Goal: Communication & Community: Ask a question

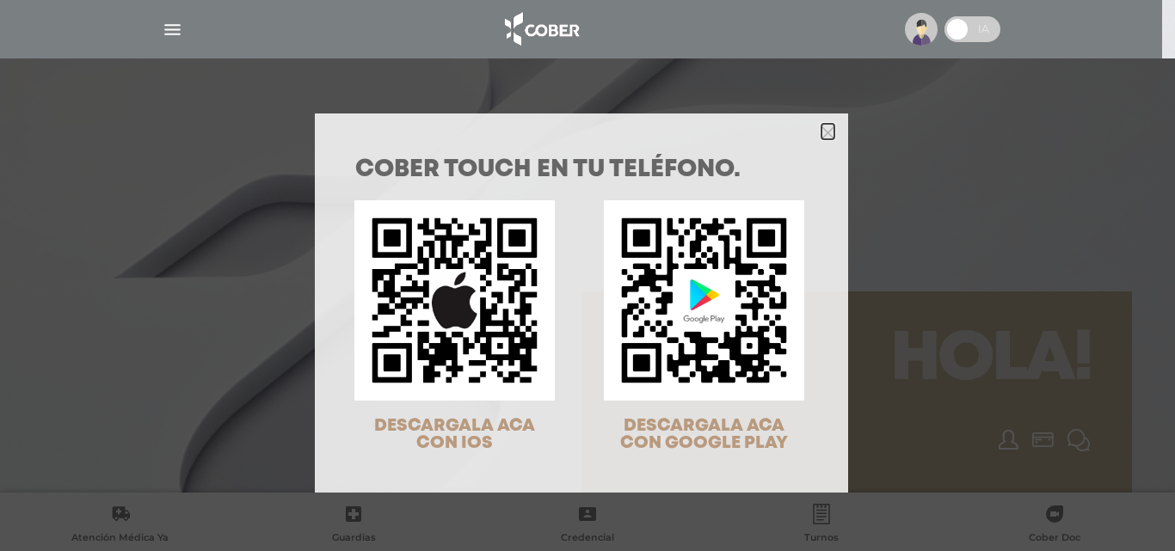
click at [826, 132] on icon "Close" at bounding box center [827, 132] width 13 height 13
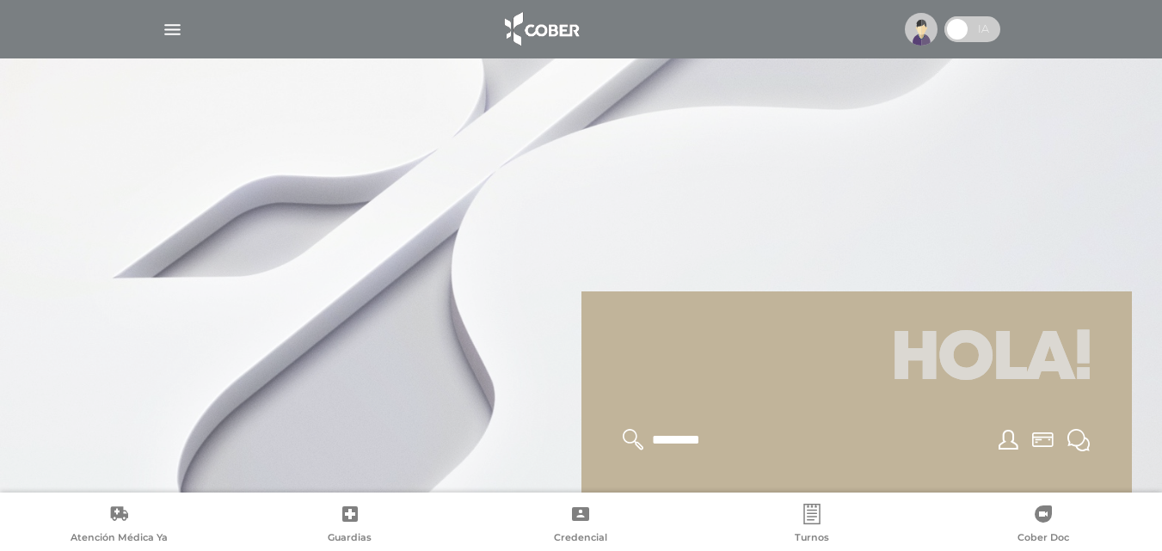
click at [933, 23] on img at bounding box center [921, 29] width 33 height 33
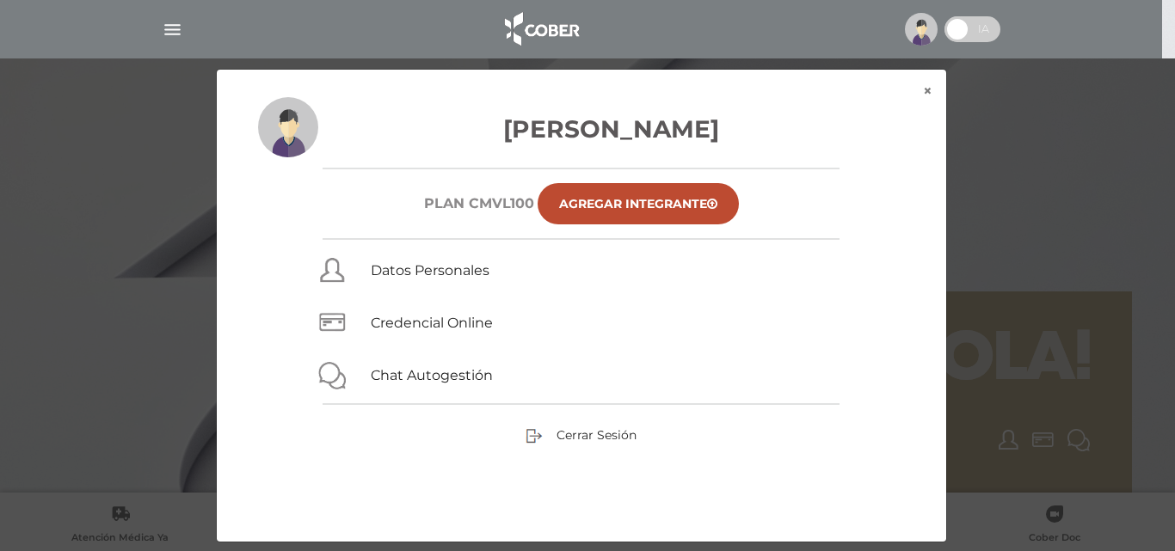
drag, startPoint x: 1116, startPoint y: 204, endPoint x: 998, endPoint y: 175, distance: 121.2
click at [1115, 204] on div "× × Brizuela Susana Plan CMVL100 Agregar Integrante Datos Personales Credencial…" at bounding box center [587, 306] width 1116 height 474
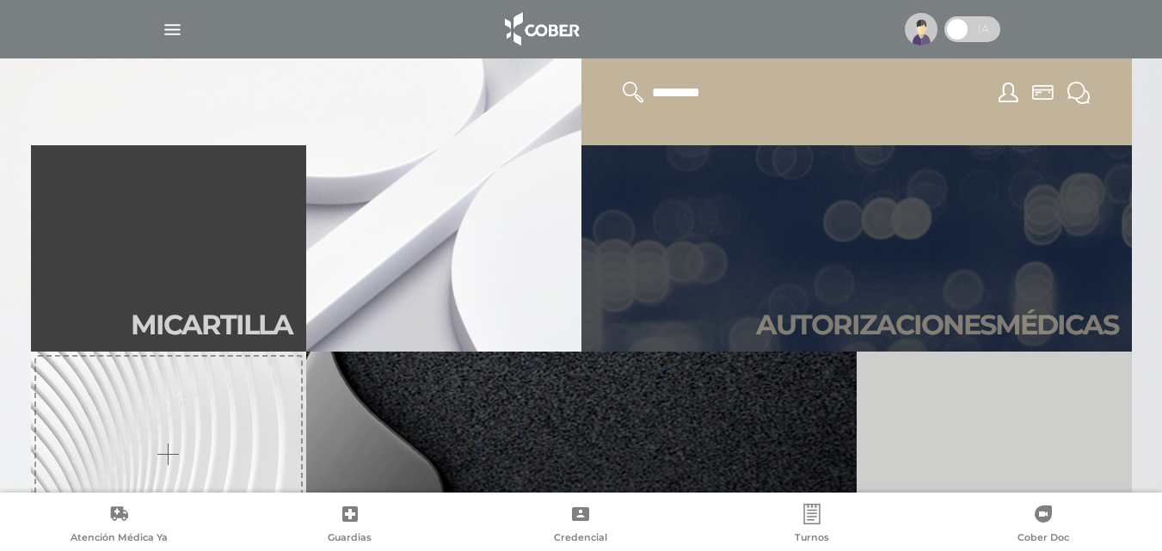
scroll to position [430, 0]
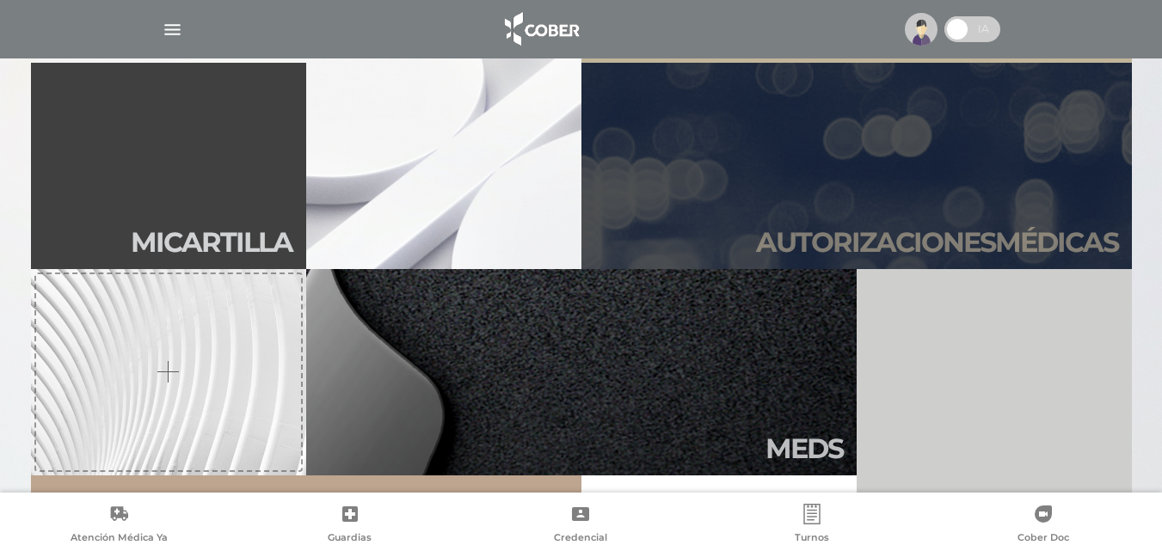
click at [902, 231] on h2 "Autori zaciones médicas" at bounding box center [937, 242] width 362 height 33
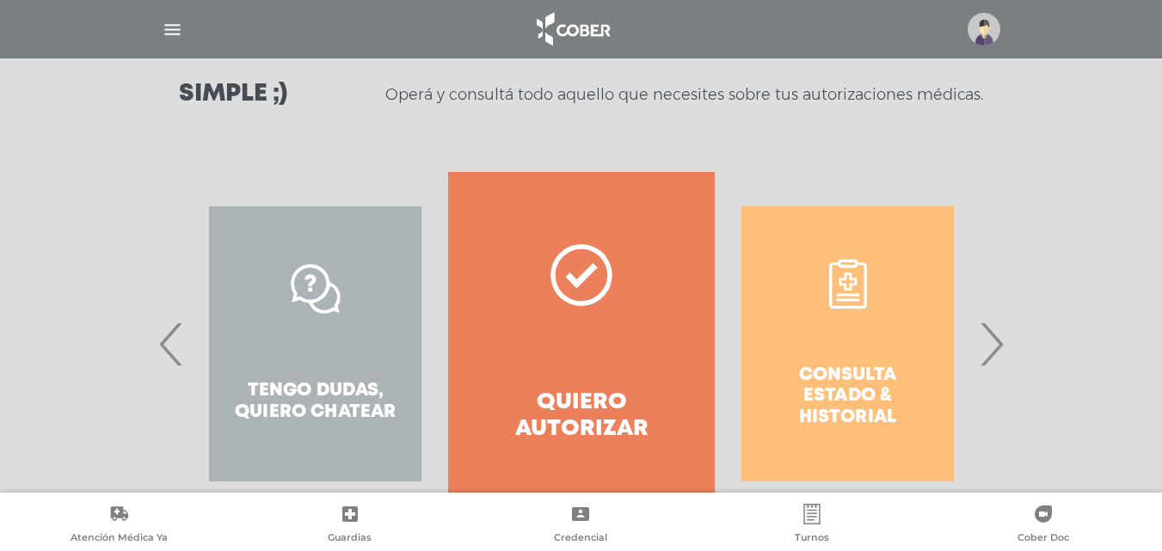
scroll to position [258, 0]
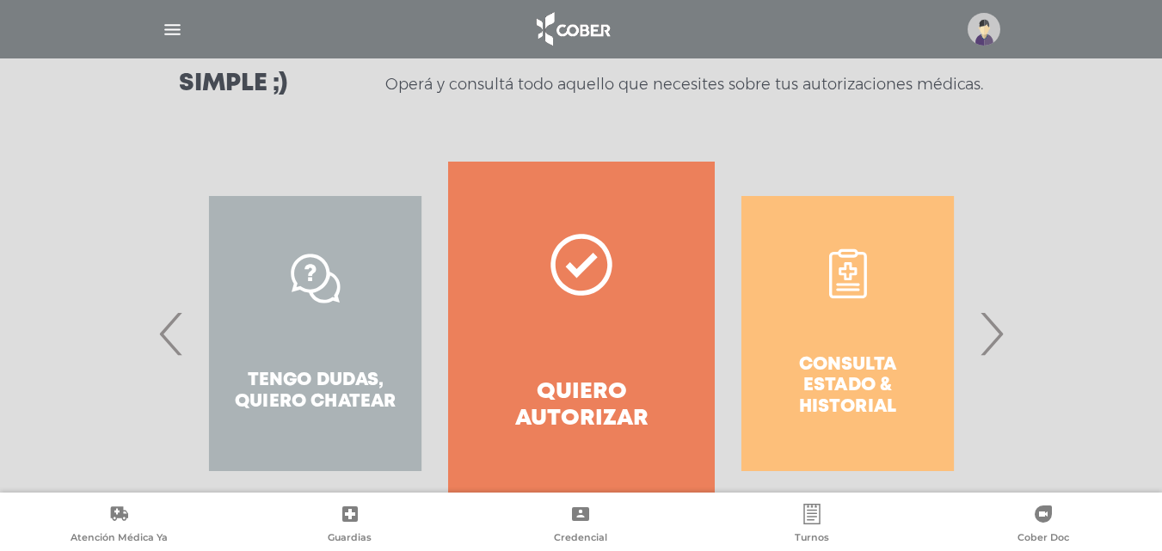
click at [849, 371] on div "Consulta estado & historial" at bounding box center [848, 334] width 266 height 344
click at [922, 348] on div "Consulta estado & historial" at bounding box center [848, 334] width 266 height 344
click at [881, 365] on div "Consulta estado & historial" at bounding box center [848, 334] width 266 height 344
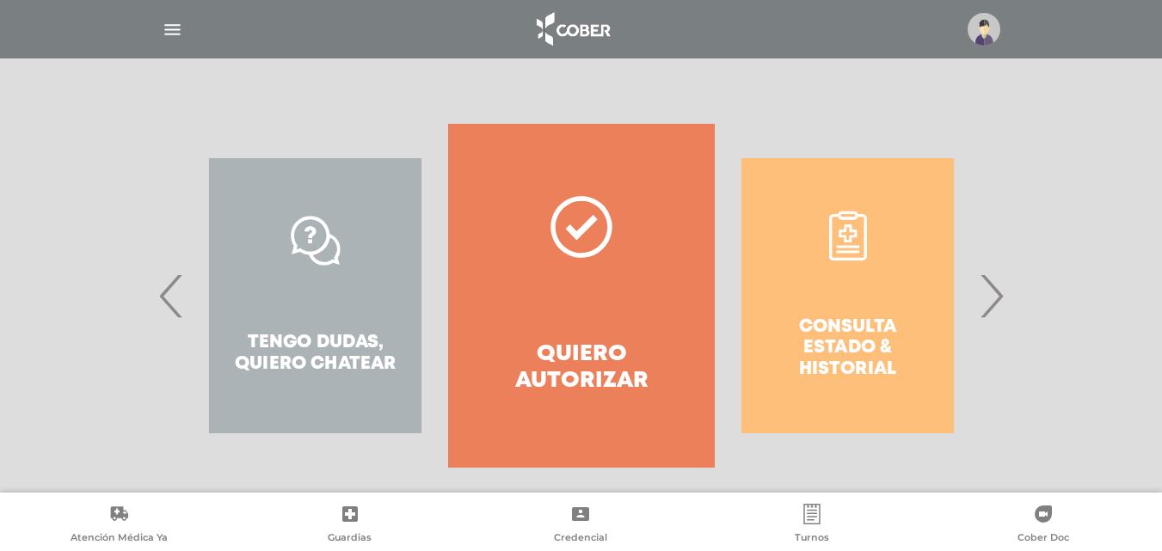
scroll to position [312, 0]
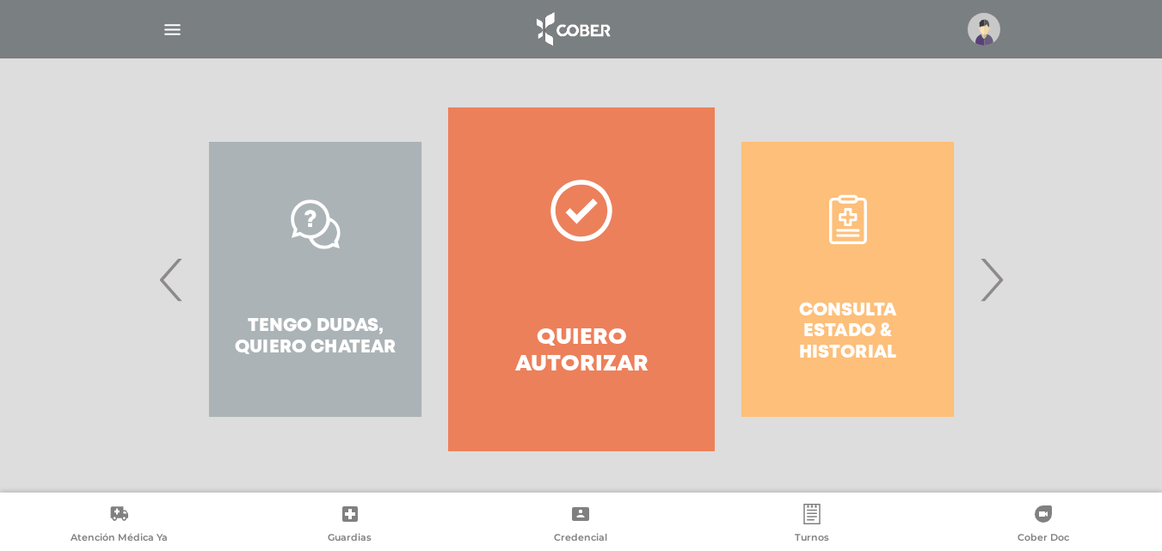
click at [991, 281] on span "›" at bounding box center [991, 279] width 34 height 93
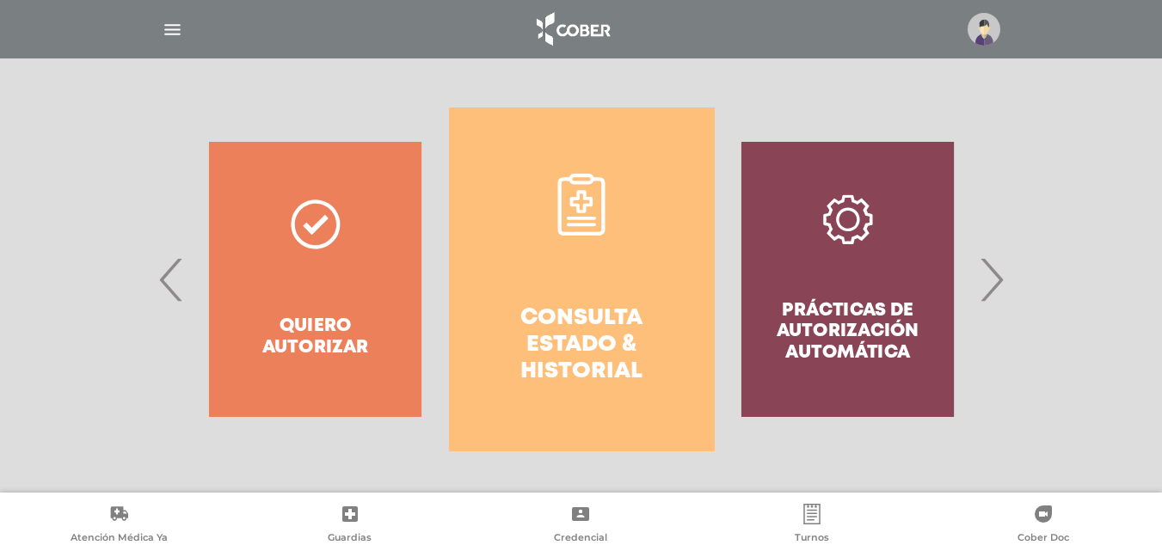
click at [850, 317] on div "Prácticas de autorización automática" at bounding box center [848, 279] width 266 height 344
click at [999, 277] on span "›" at bounding box center [991, 279] width 34 height 93
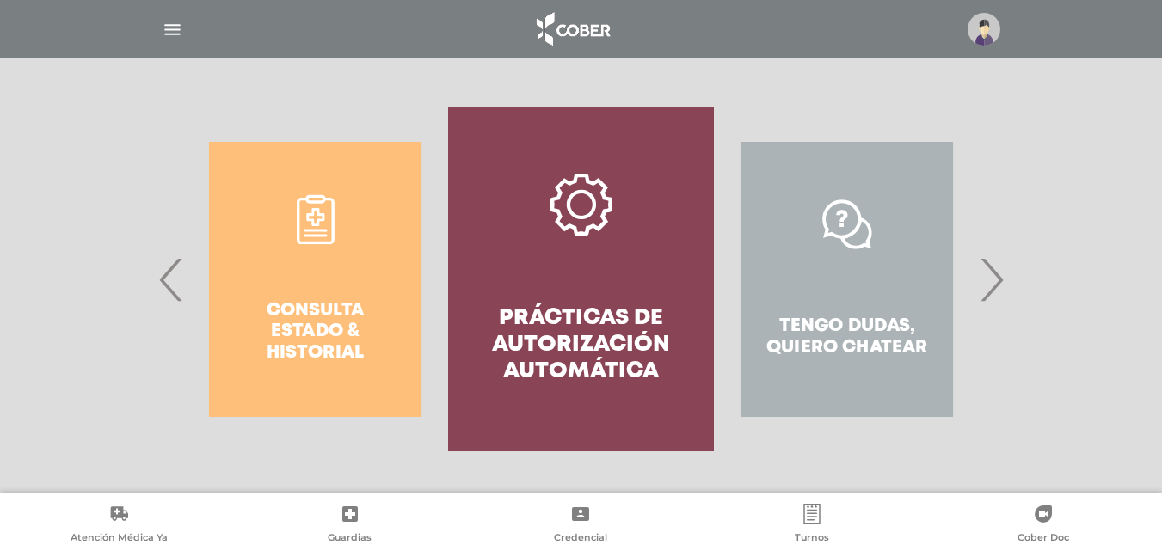
click at [992, 283] on span "›" at bounding box center [991, 279] width 34 height 93
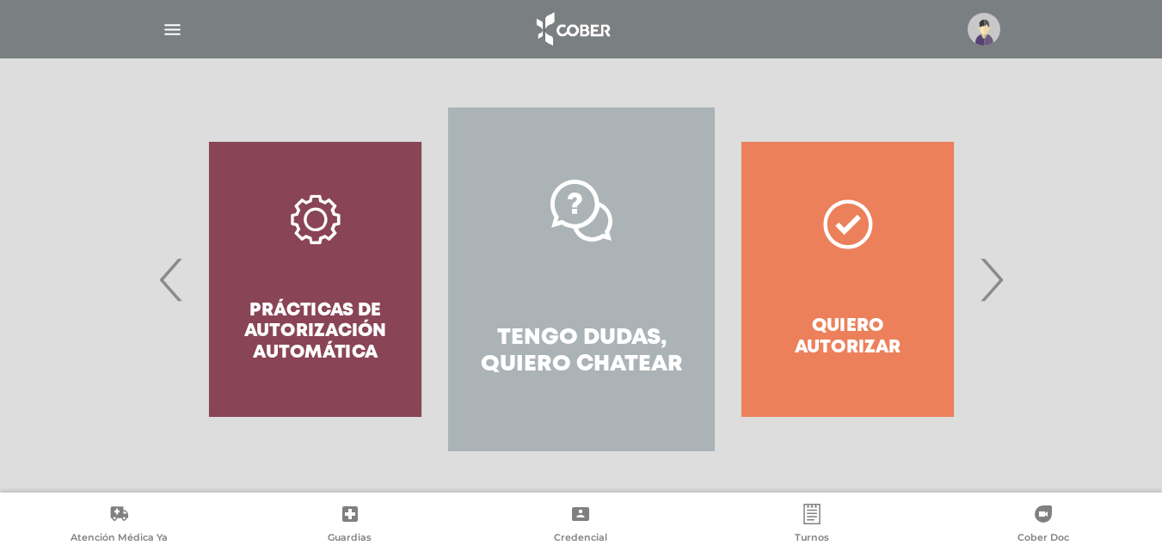
click at [992, 279] on span "›" at bounding box center [991, 279] width 34 height 93
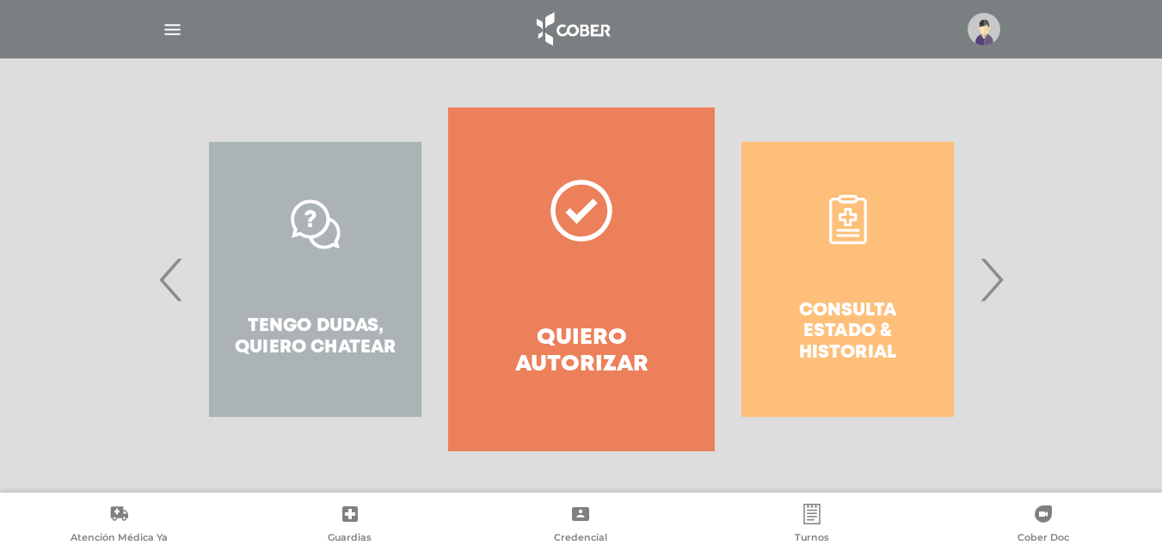
click at [856, 327] on div "Consulta estado & historial" at bounding box center [848, 279] width 266 height 344
drag, startPoint x: 944, startPoint y: 296, endPoint x: 956, endPoint y: 290, distance: 13.5
click at [944, 295] on div "Consulta estado & historial Prácticas de autorización automática Tengo dudas, q…" at bounding box center [981, 279] width 2661 height 344
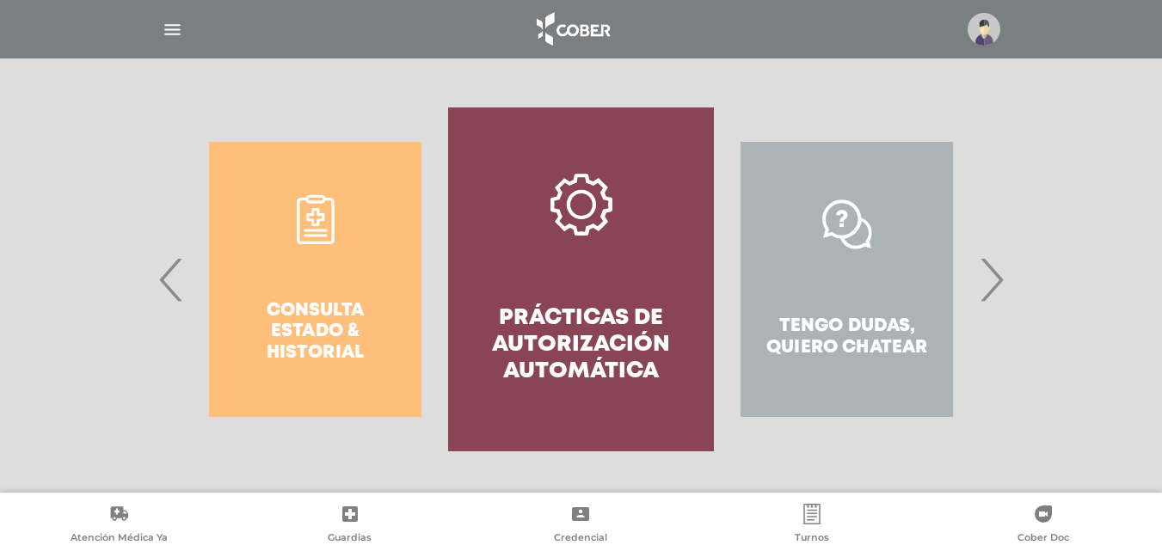
click at [992, 287] on span "›" at bounding box center [991, 279] width 34 height 93
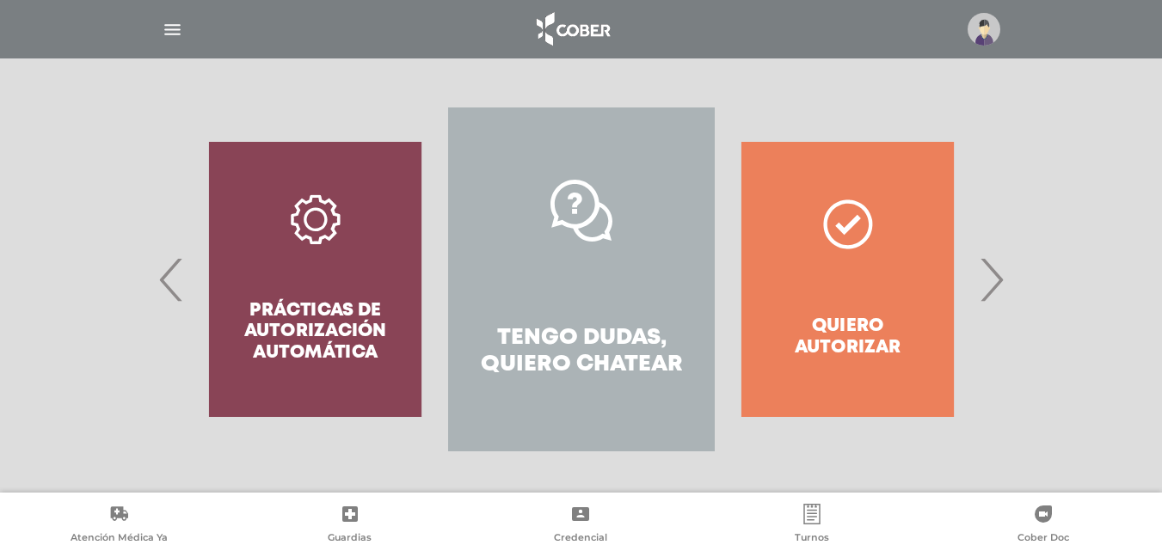
click at [992, 286] on span "›" at bounding box center [991, 279] width 34 height 93
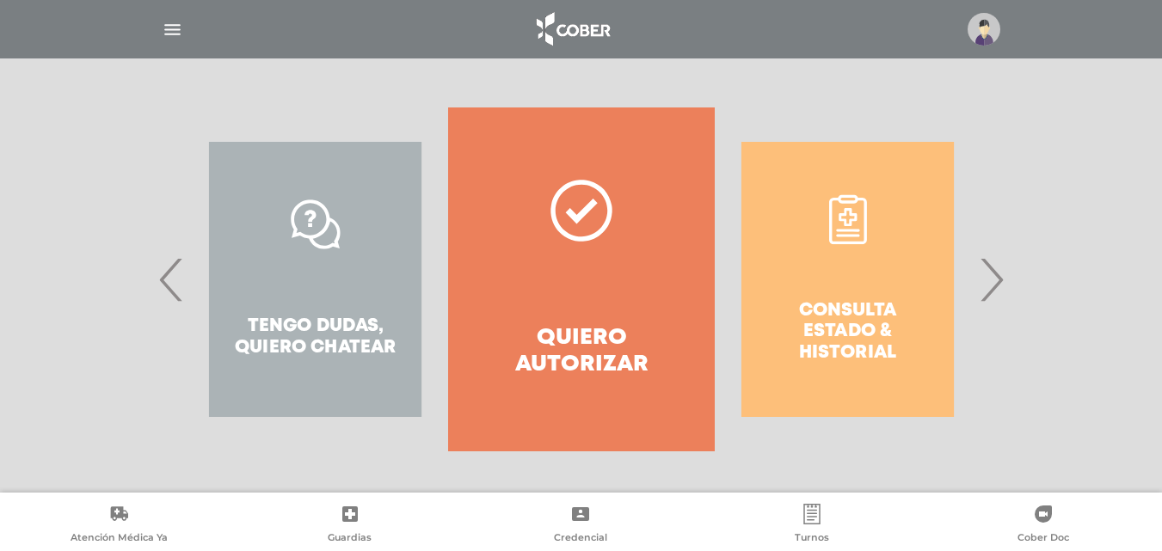
click at [867, 305] on div "Consulta estado & historial" at bounding box center [848, 279] width 266 height 344
click at [995, 287] on span "›" at bounding box center [991, 279] width 34 height 93
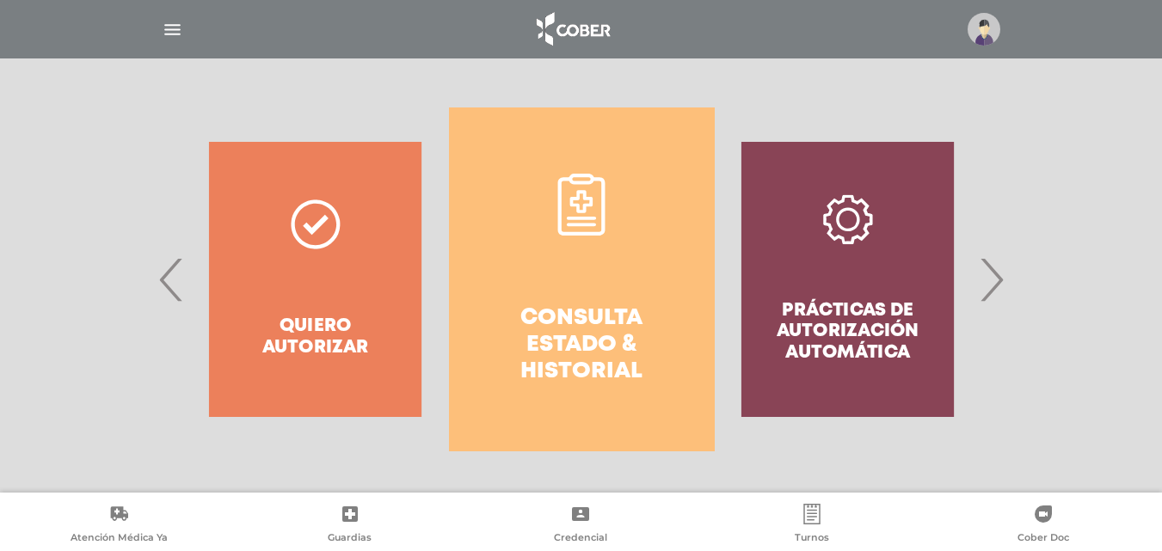
click at [856, 320] on div "Prácticas de autorización automática" at bounding box center [848, 279] width 266 height 344
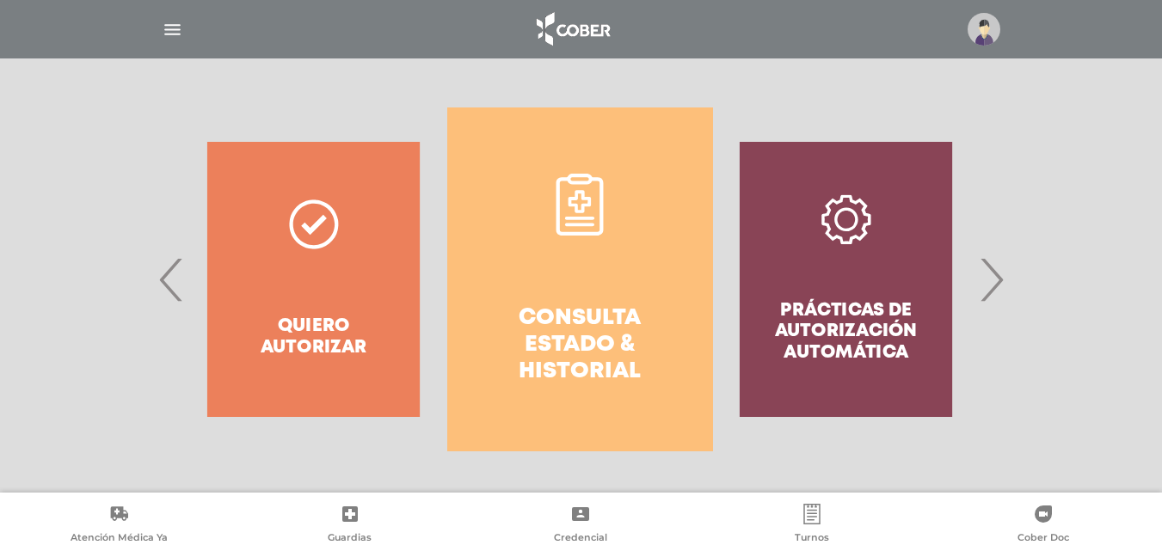
click at [844, 222] on div "Prácticas de autorización automática" at bounding box center [846, 279] width 266 height 344
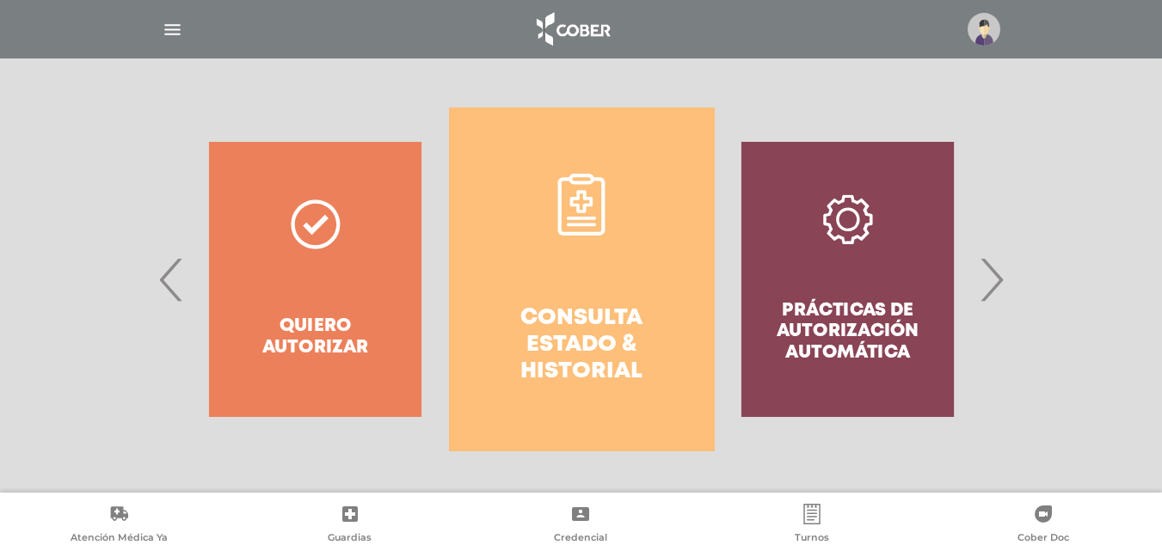
drag, startPoint x: 845, startPoint y: 228, endPoint x: 854, endPoint y: 300, distance: 72.7
click at [845, 229] on div "Prácticas de autorización automática" at bounding box center [848, 279] width 266 height 344
click at [862, 323] on div "Prácticas de autorización automática" at bounding box center [848, 279] width 266 height 344
click at [1002, 282] on span "›" at bounding box center [991, 279] width 34 height 93
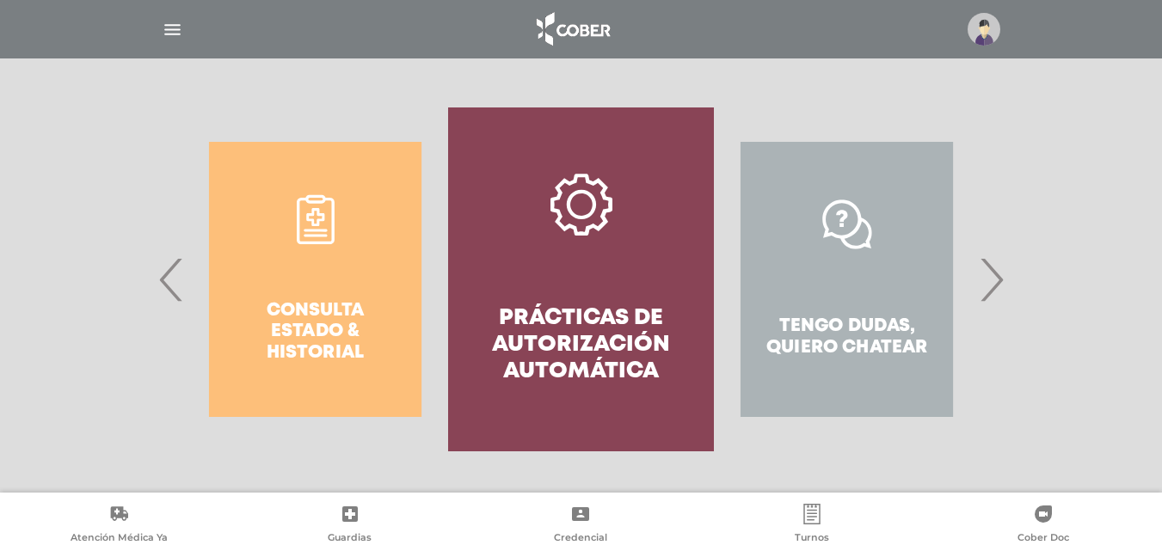
click at [1002, 282] on span "›" at bounding box center [991, 279] width 34 height 93
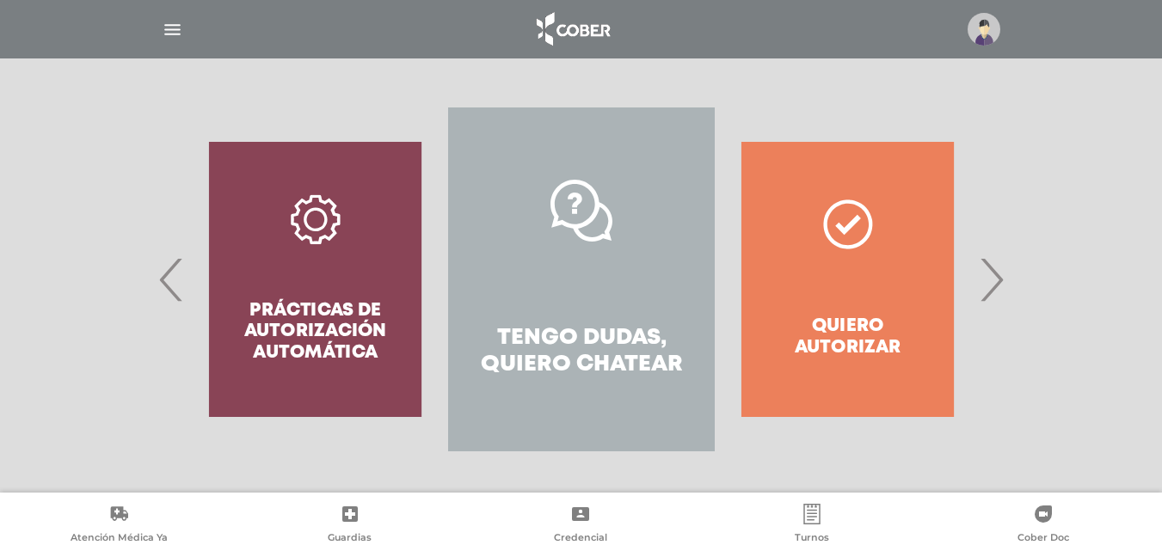
click at [843, 224] on div "Quiero autorizar" at bounding box center [848, 279] width 266 height 344
click at [860, 341] on div "Quiero autorizar" at bounding box center [848, 279] width 266 height 344
click at [989, 279] on span "›" at bounding box center [991, 279] width 34 height 93
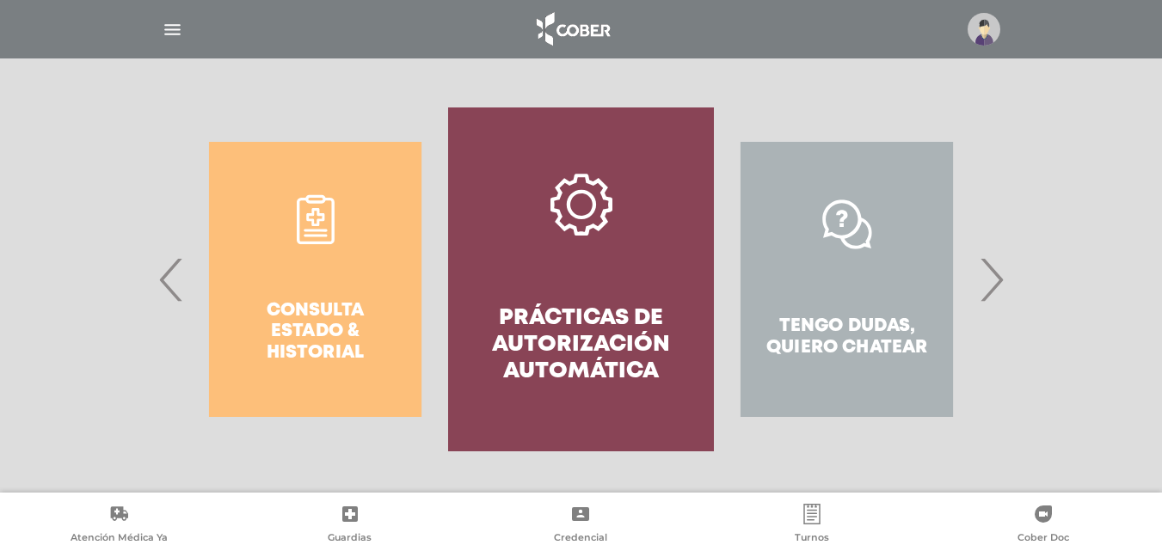
click at [845, 321] on div "Tengo dudas, quiero chatear" at bounding box center [847, 279] width 266 height 344
click at [555, 317] on h4 "Prácticas de autorización automática" at bounding box center [581, 345] width 204 height 81
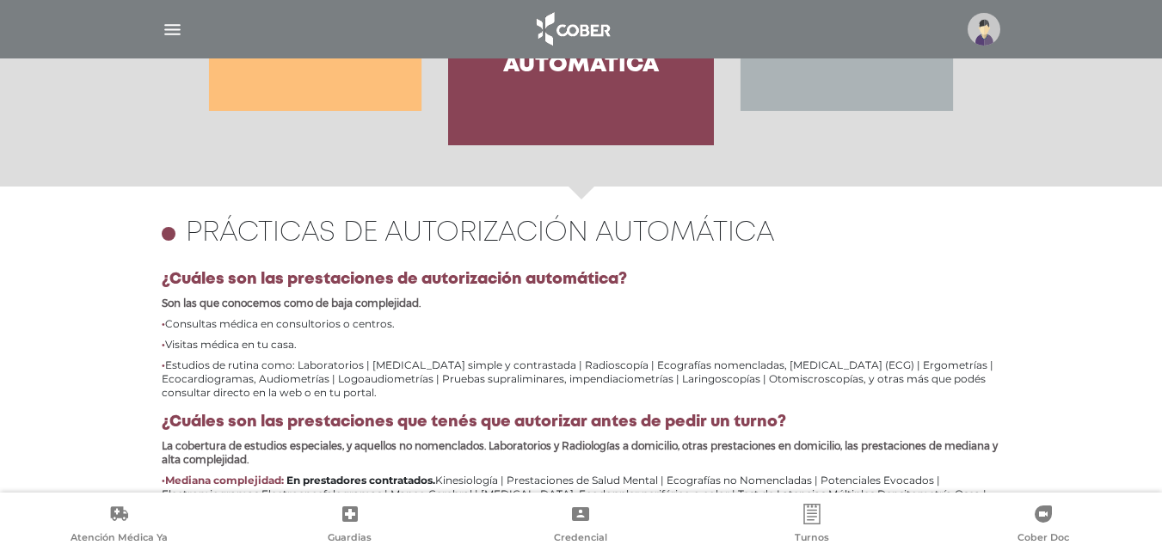
scroll to position [617, 0]
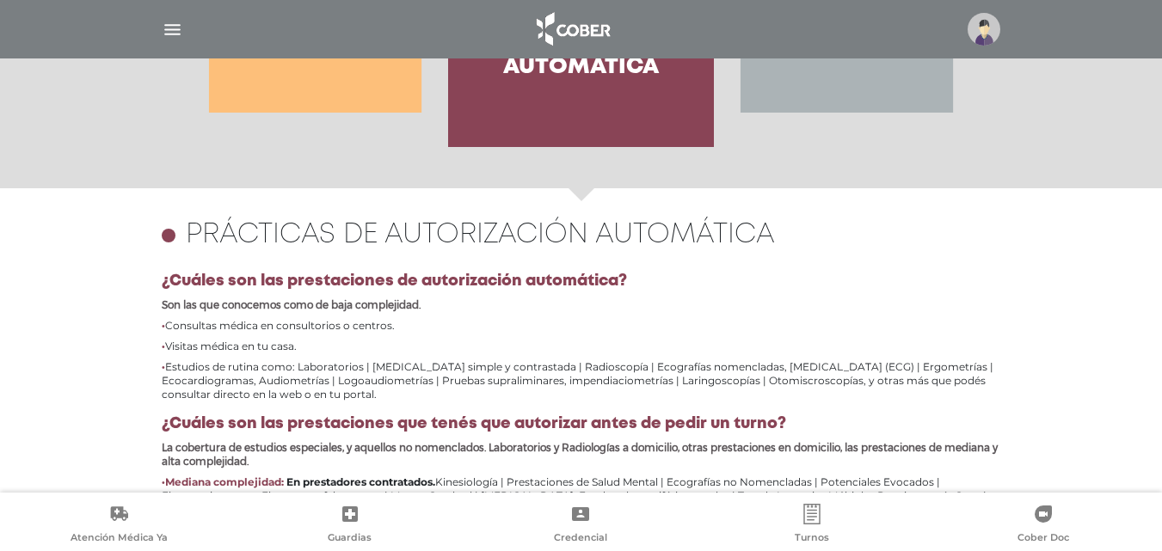
click at [177, 24] on img "button" at bounding box center [172, 29] width 21 height 21
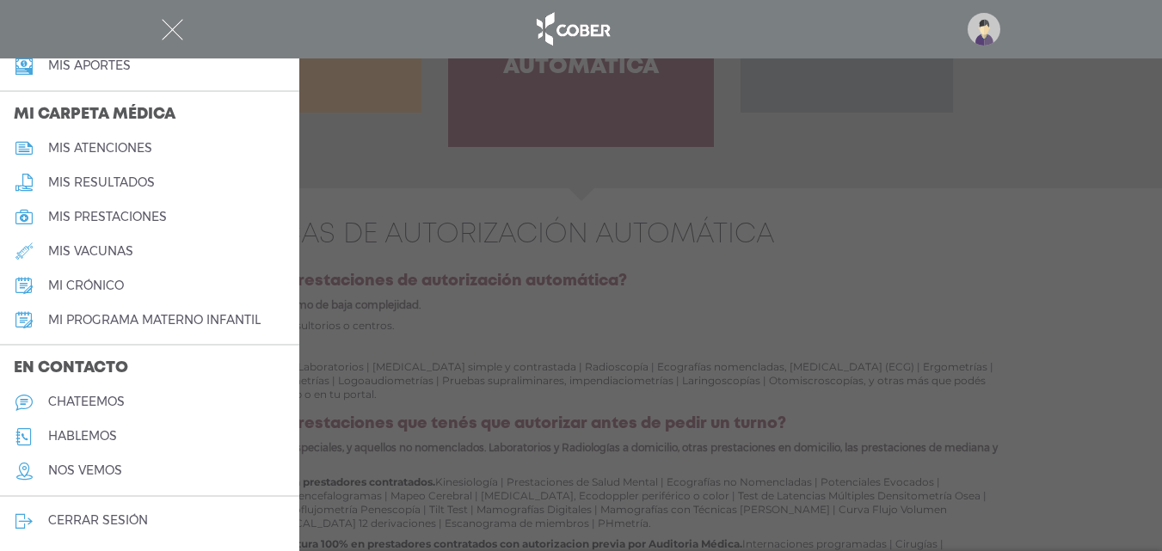
scroll to position [776, 0]
click at [128, 212] on h5 "mis prestaciones" at bounding box center [107, 216] width 119 height 15
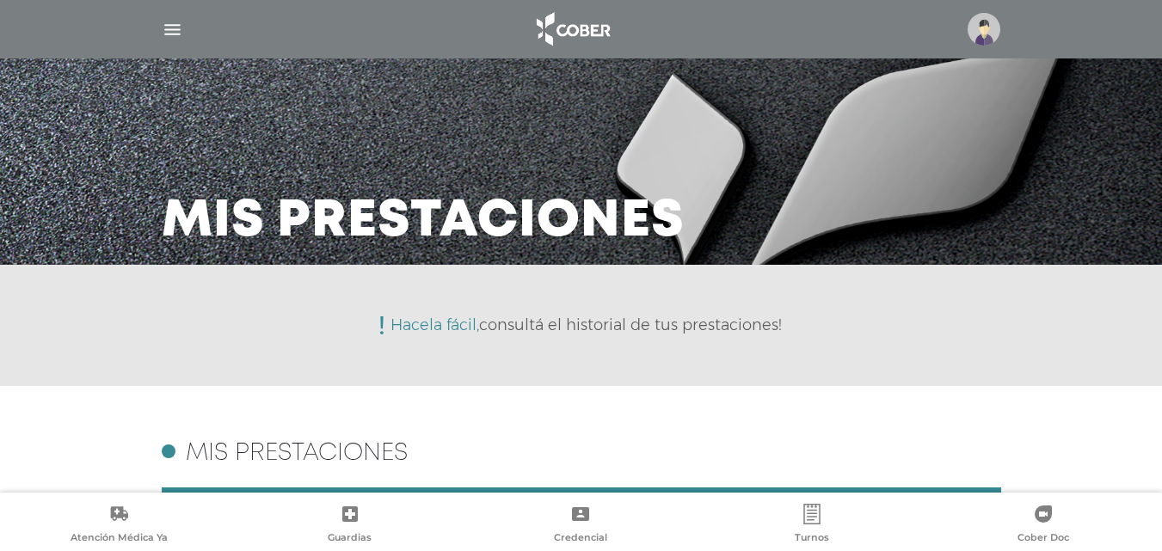
click at [979, 28] on img at bounding box center [983, 29] width 33 height 33
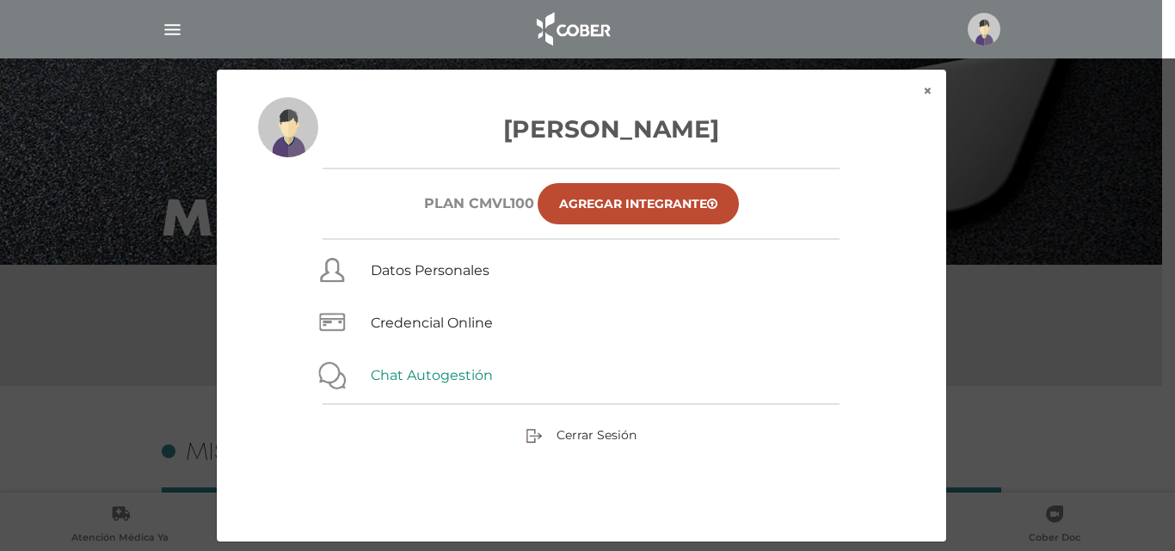
click at [436, 371] on link "Chat Autogestión" at bounding box center [432, 375] width 122 height 16
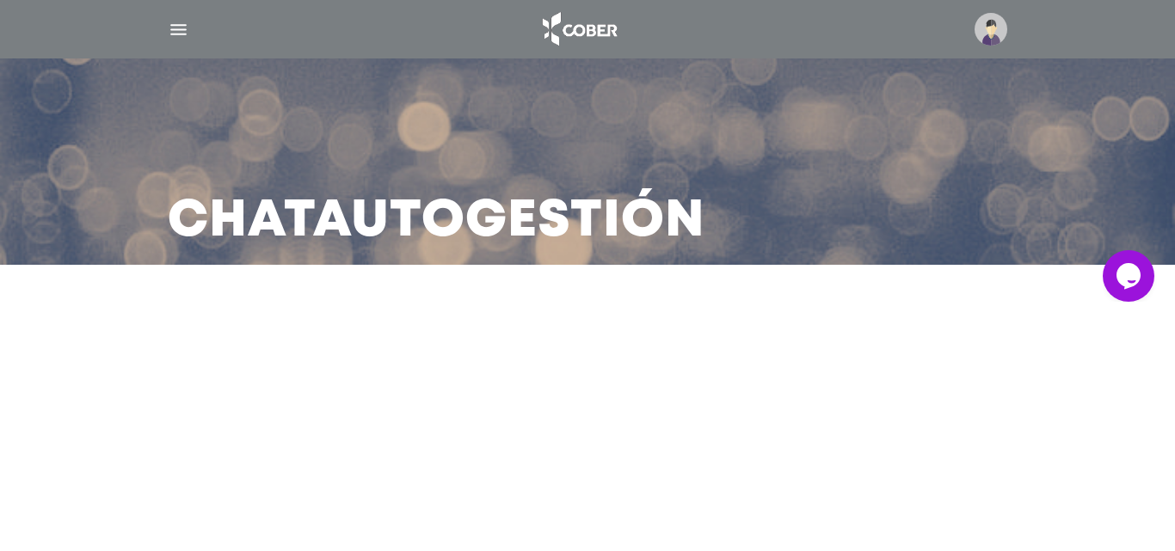
click at [1129, 278] on icon "$i18n('chat', 'chat_widget')" at bounding box center [1128, 275] width 24 height 26
click at [979, 28] on img at bounding box center [990, 29] width 33 height 33
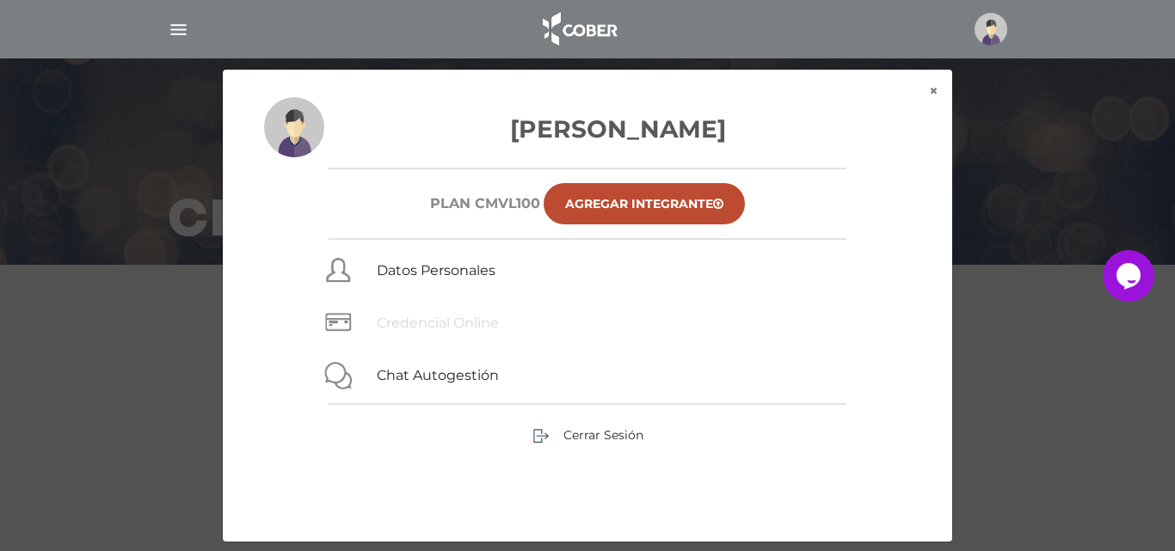
click at [462, 322] on link "Credencial Online" at bounding box center [438, 323] width 122 height 16
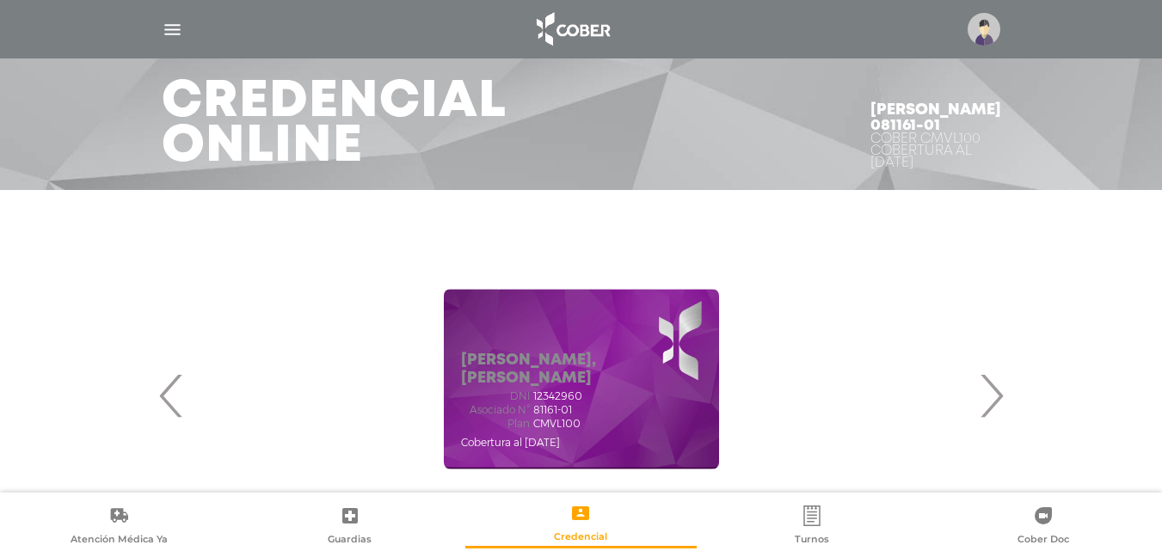
scroll to position [172, 0]
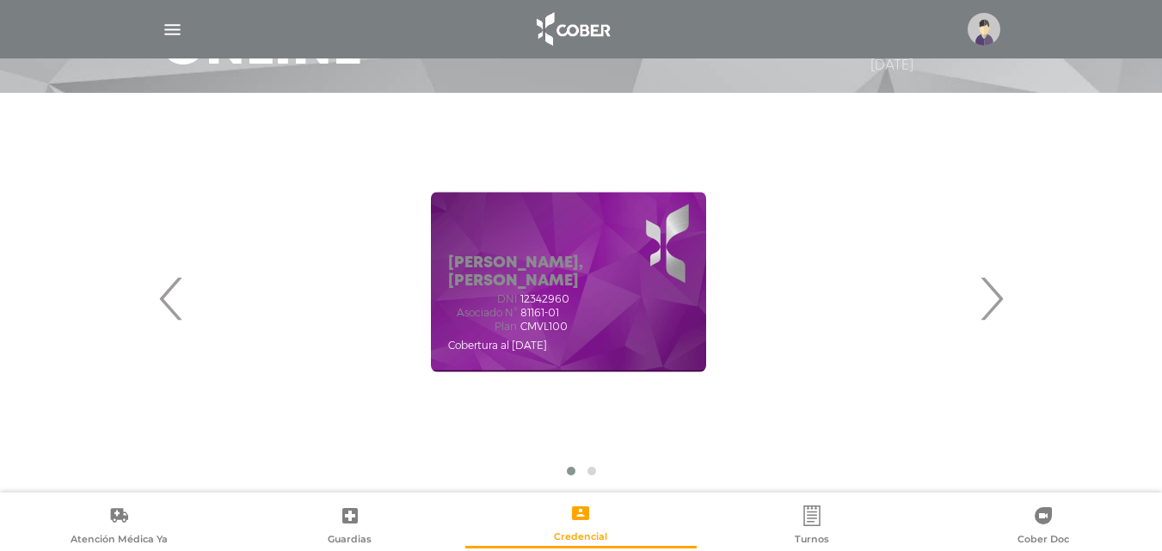
drag, startPoint x: 575, startPoint y: 310, endPoint x: 562, endPoint y: 313, distance: 13.2
click at [562, 313] on div "Asociado N° 81161-01" at bounding box center [568, 313] width 241 height 12
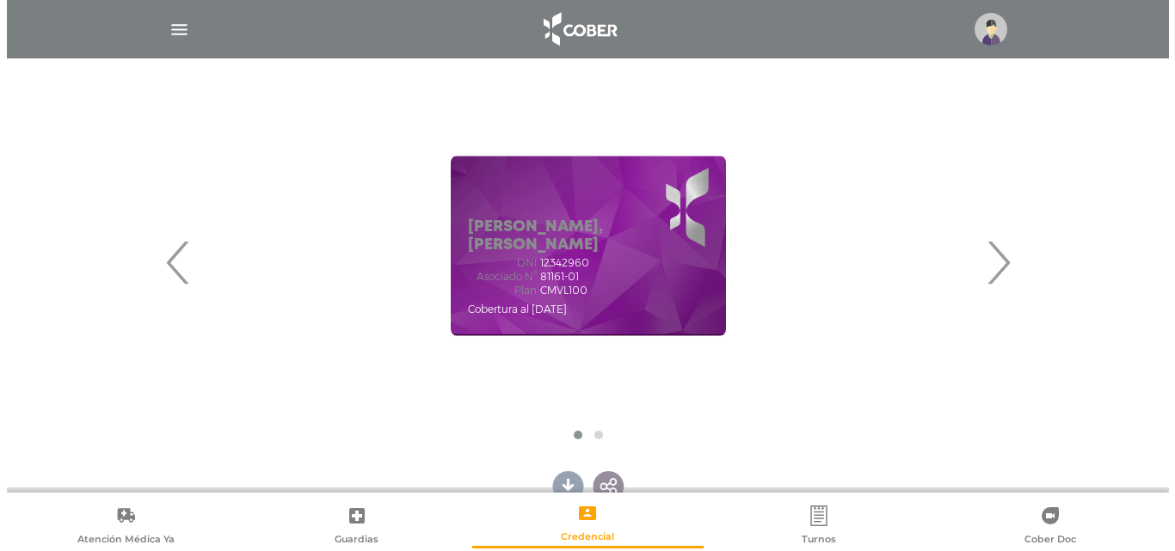
scroll to position [86, 0]
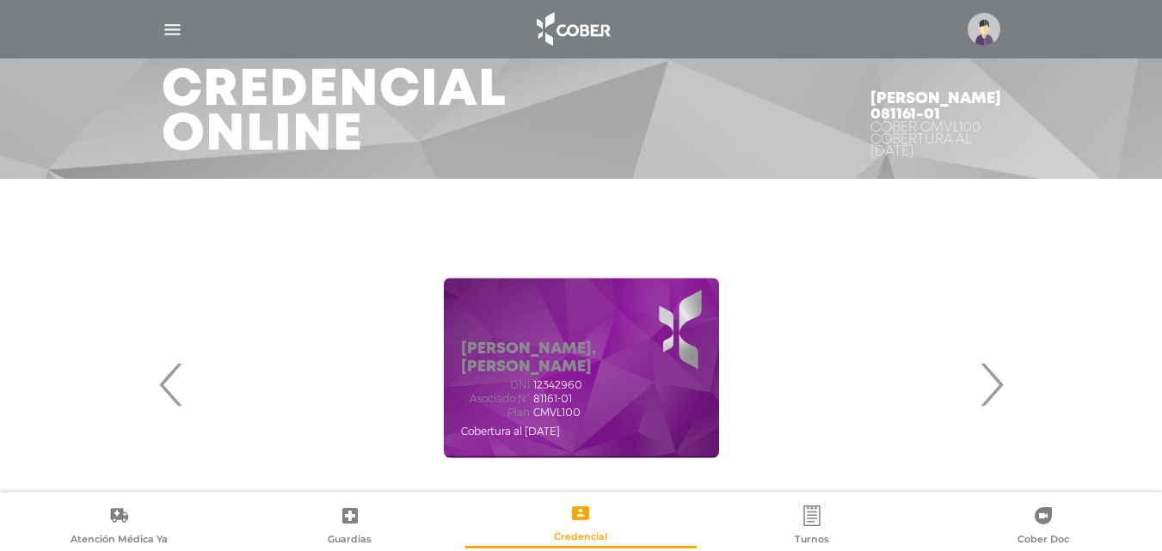
click at [172, 32] on img "button" at bounding box center [172, 29] width 21 height 21
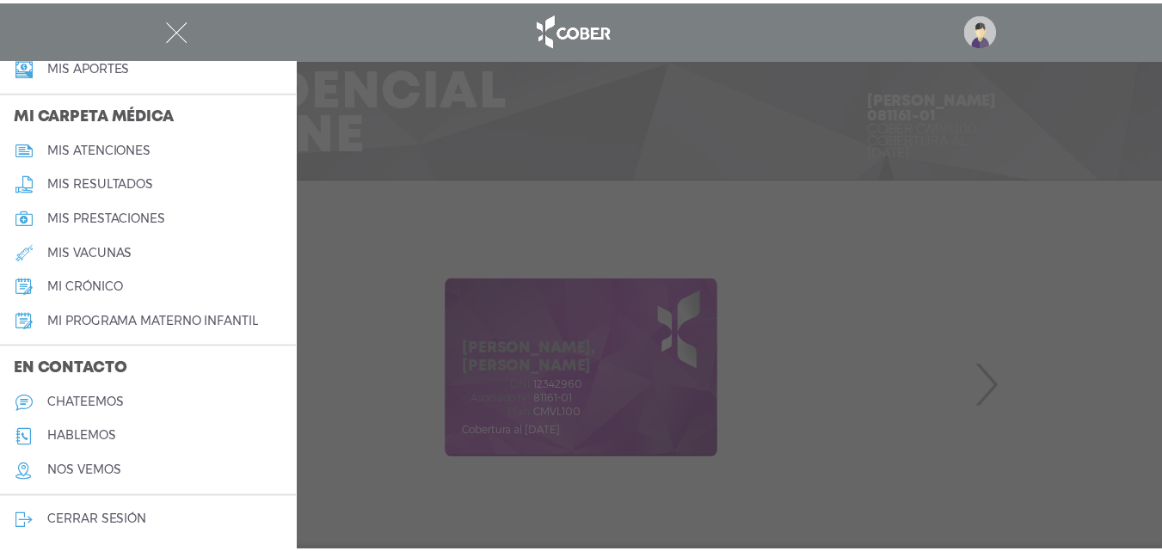
scroll to position [776, 0]
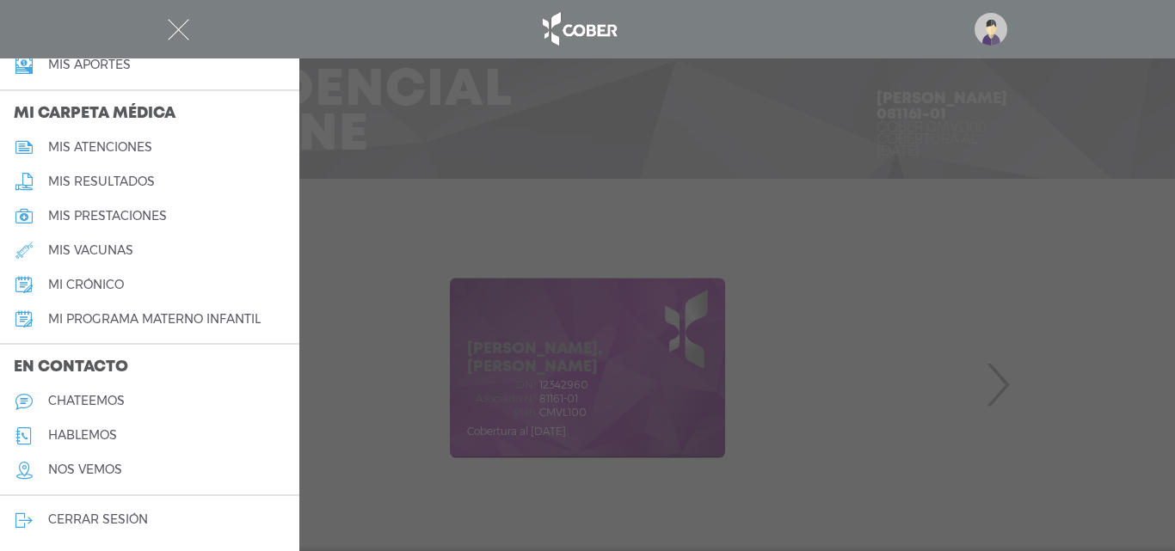
click at [90, 395] on h5 "chateemos" at bounding box center [86, 401] width 77 height 15
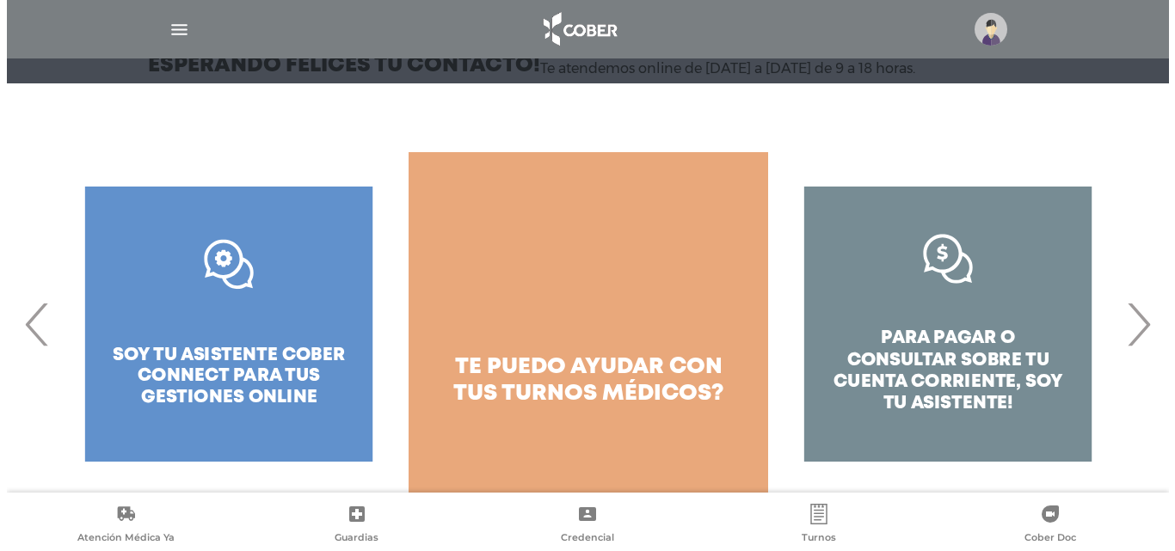
scroll to position [220, 0]
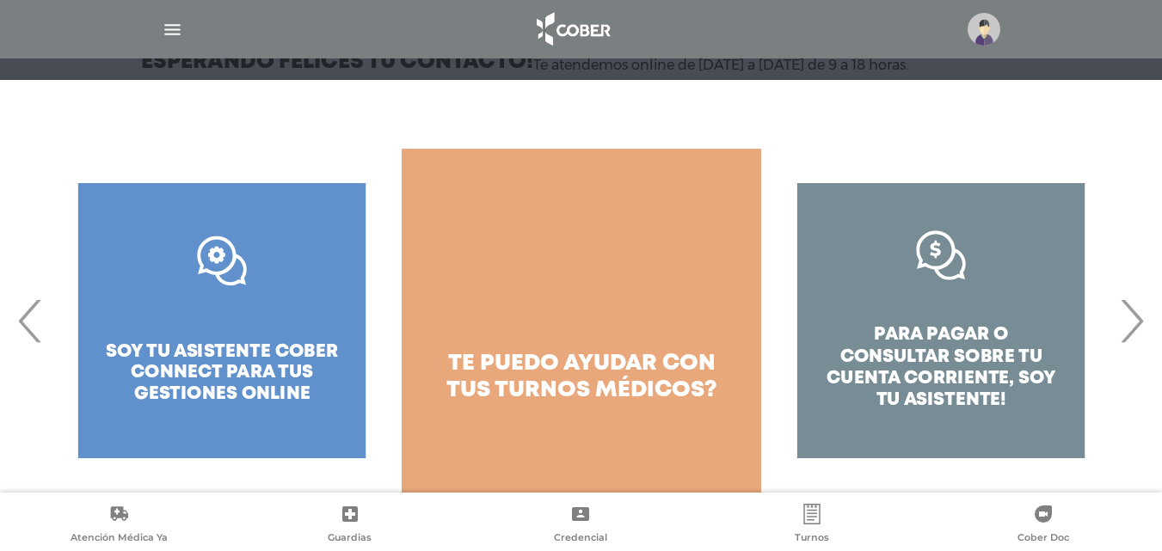
click at [217, 365] on div ".st0{fill:#FFFFFF;} soy tu asistente cober connect para tus gestiones online" at bounding box center [221, 321] width 359 height 344
click at [242, 385] on div ".st0{fill:#FFFFFF;} soy tu asistente cober connect para tus gestiones online" at bounding box center [221, 321] width 359 height 344
click at [248, 360] on div ".st0{fill:#FFFFFF;} soy tu asistente cober connect para tus gestiones online" at bounding box center [221, 321] width 359 height 344
click at [225, 260] on div ".st0{fill:#FFFFFF;} soy tu asistente cober connect para tus gestiones online" at bounding box center [221, 321] width 359 height 344
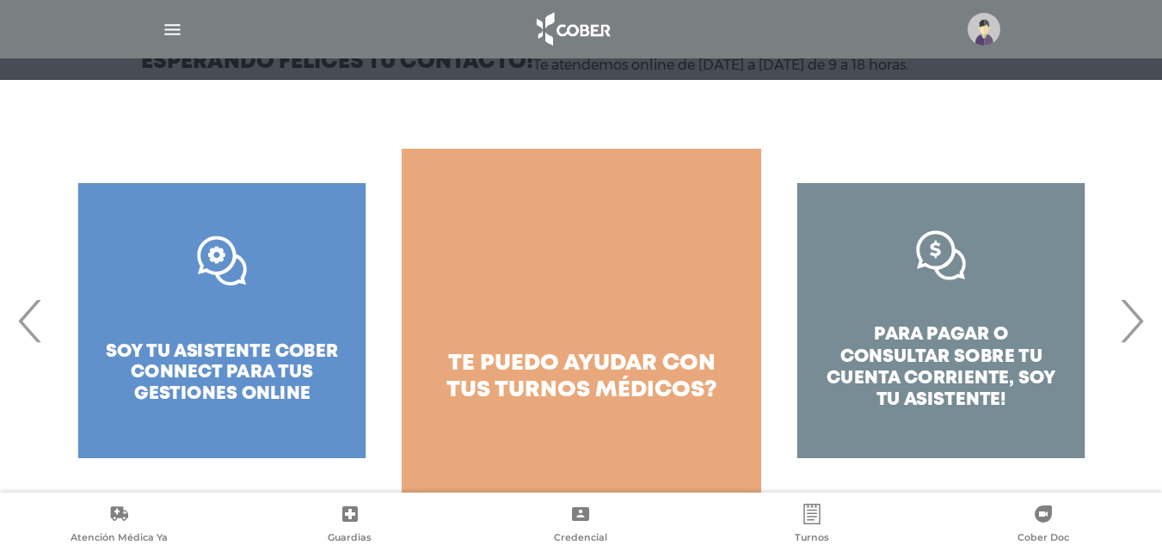
click at [1132, 320] on span "›" at bounding box center [1131, 320] width 34 height 93
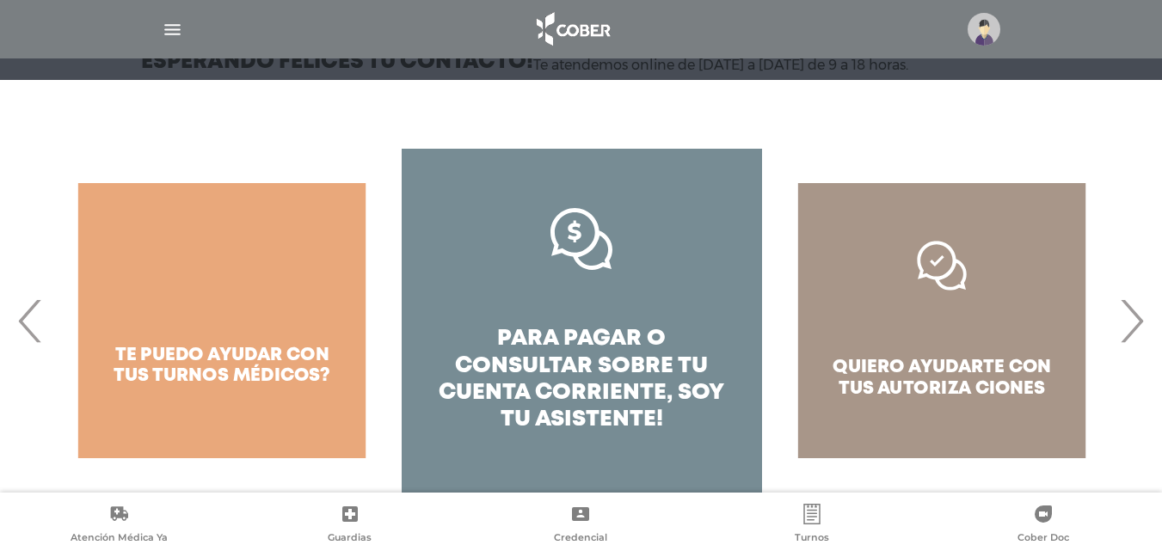
click at [982, 370] on div "quiero ayudarte con tus autoriza ciones" at bounding box center [941, 321] width 359 height 344
click at [947, 277] on div "quiero ayudarte con tus autoriza ciones" at bounding box center [941, 321] width 359 height 344
click at [1127, 322] on span "›" at bounding box center [1131, 320] width 34 height 93
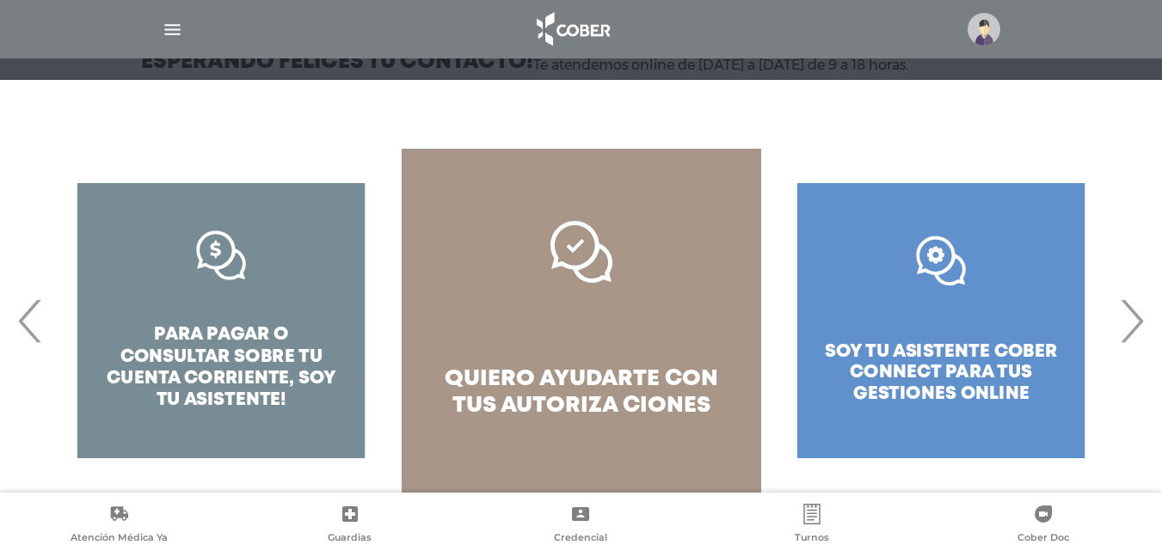
click at [930, 348] on div ".st0{fill:#FFFFFF;} soy tu asistente cober connect para tus gestiones online" at bounding box center [940, 321] width 359 height 344
click at [931, 255] on div ".st0{fill:#FFFFFF;} soy tu asistente cober connect para tus gestiones online" at bounding box center [940, 321] width 359 height 344
click at [1139, 328] on span "›" at bounding box center [1131, 320] width 34 height 93
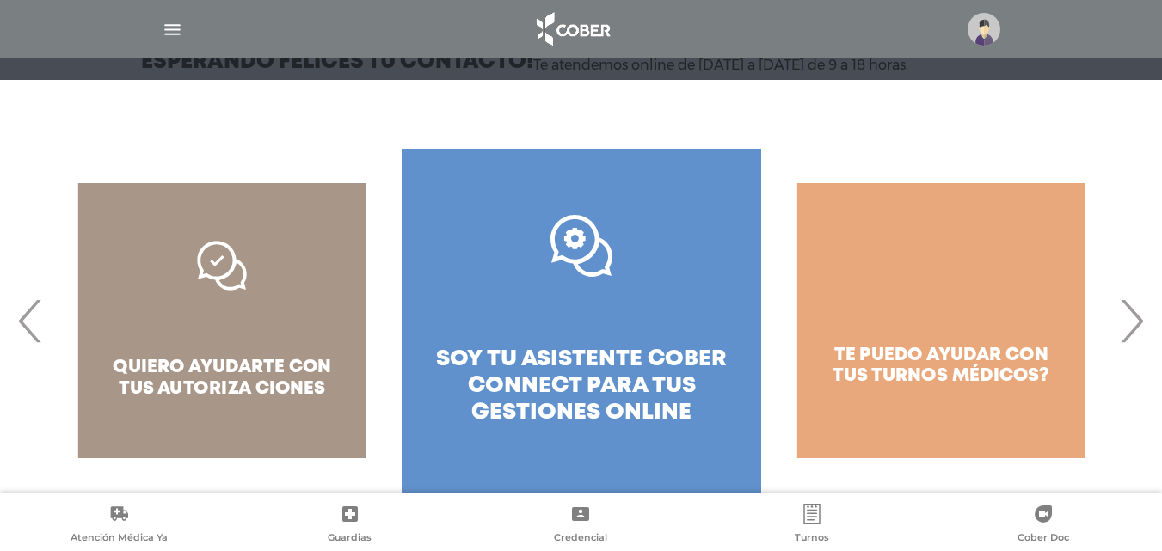
click at [983, 26] on img at bounding box center [983, 29] width 33 height 33
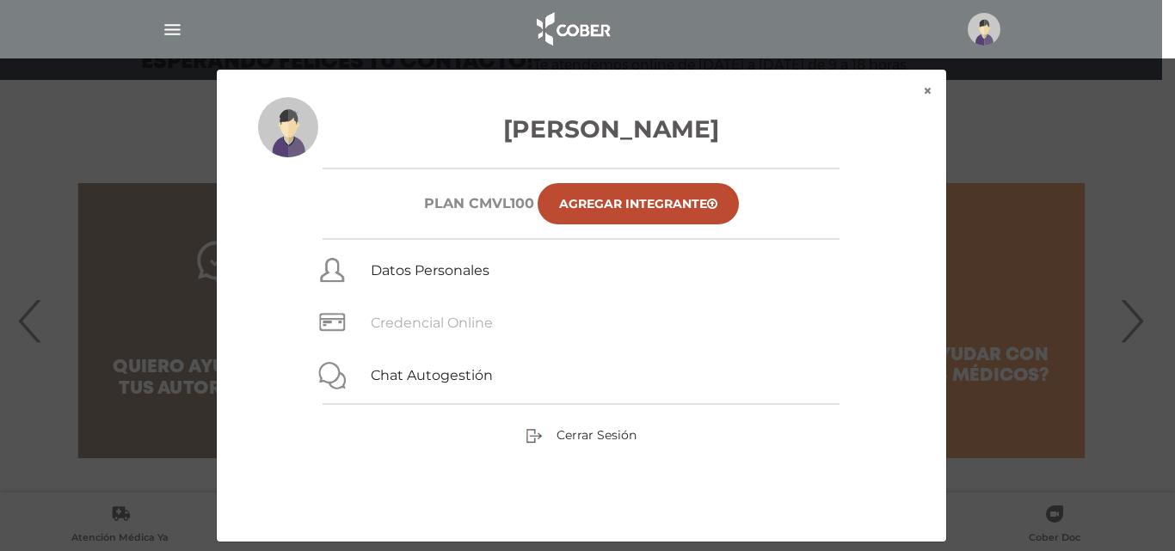
click at [440, 317] on link "Credencial Online" at bounding box center [432, 323] width 122 height 16
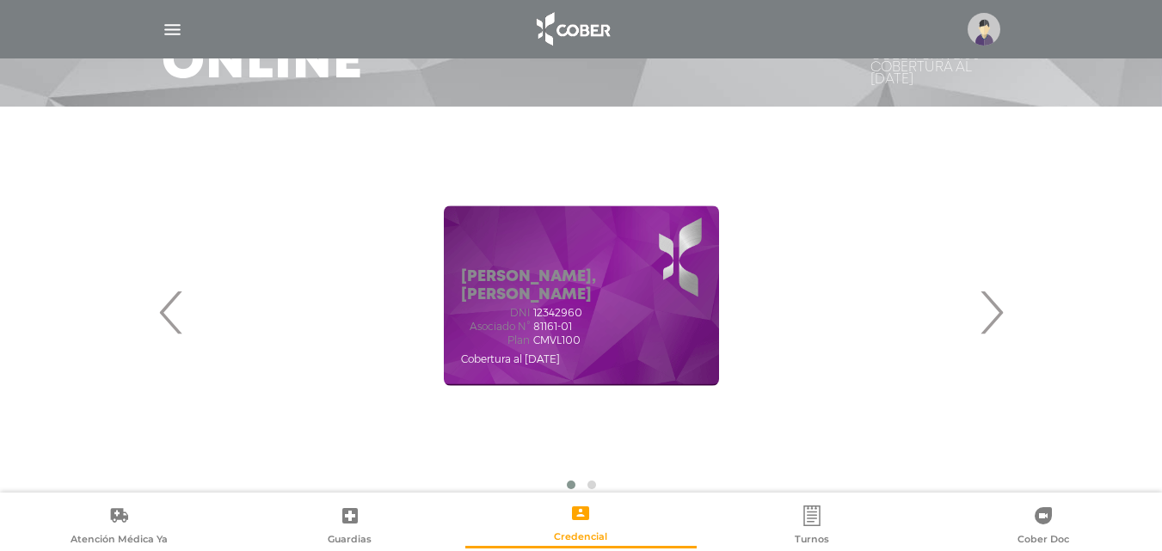
scroll to position [172, 0]
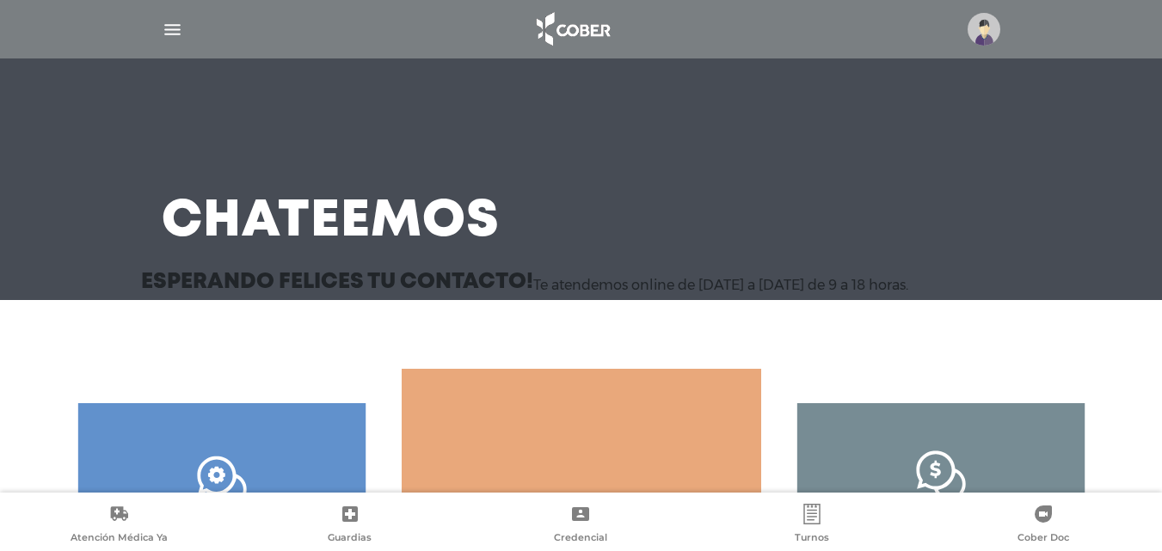
click at [980, 37] on img at bounding box center [983, 29] width 33 height 33
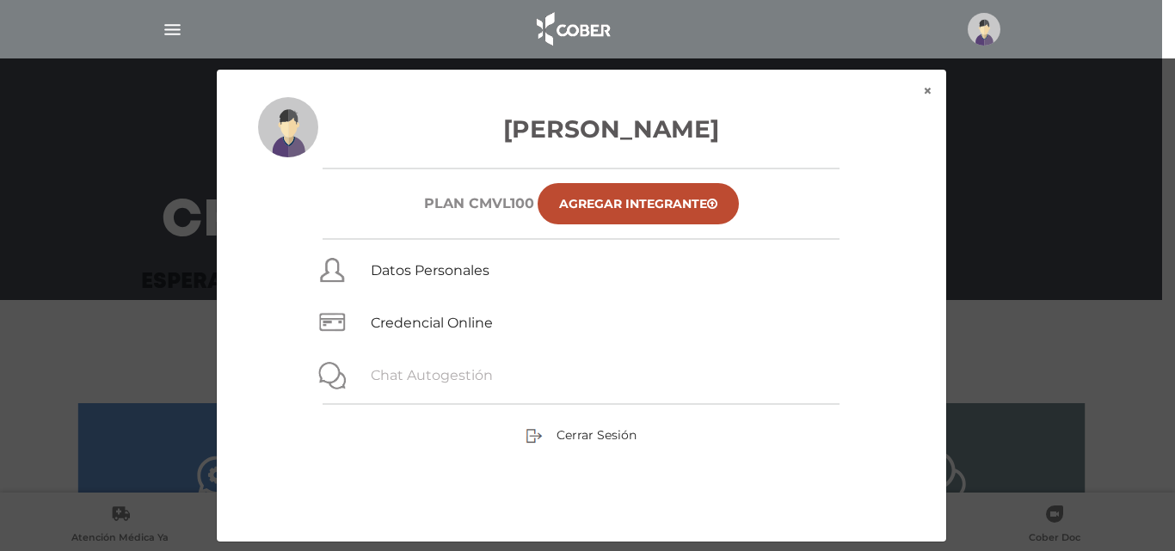
click at [433, 372] on link "Chat Autogestión" at bounding box center [432, 375] width 122 height 16
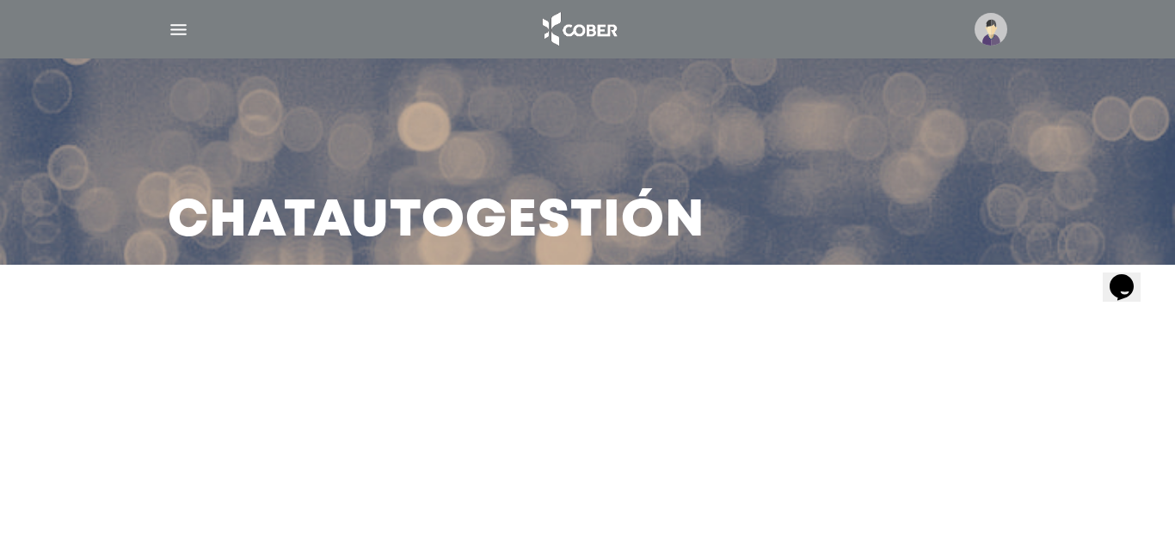
drag, startPoint x: 1117, startPoint y: 270, endPoint x: 2188, endPoint y: 528, distance: 1101.3
click at [1117, 273] on icon "$i18n('chat', 'chat_widget')" at bounding box center [1121, 286] width 24 height 26
click at [578, 27] on img at bounding box center [578, 29] width 90 height 41
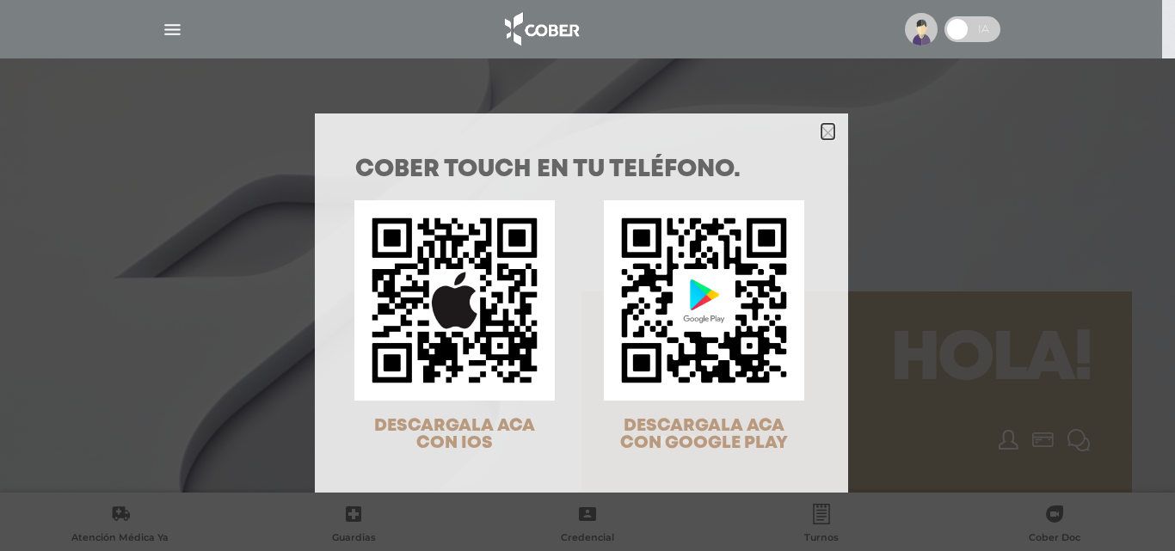
click at [821, 132] on polygon "Close" at bounding box center [827, 132] width 13 height 13
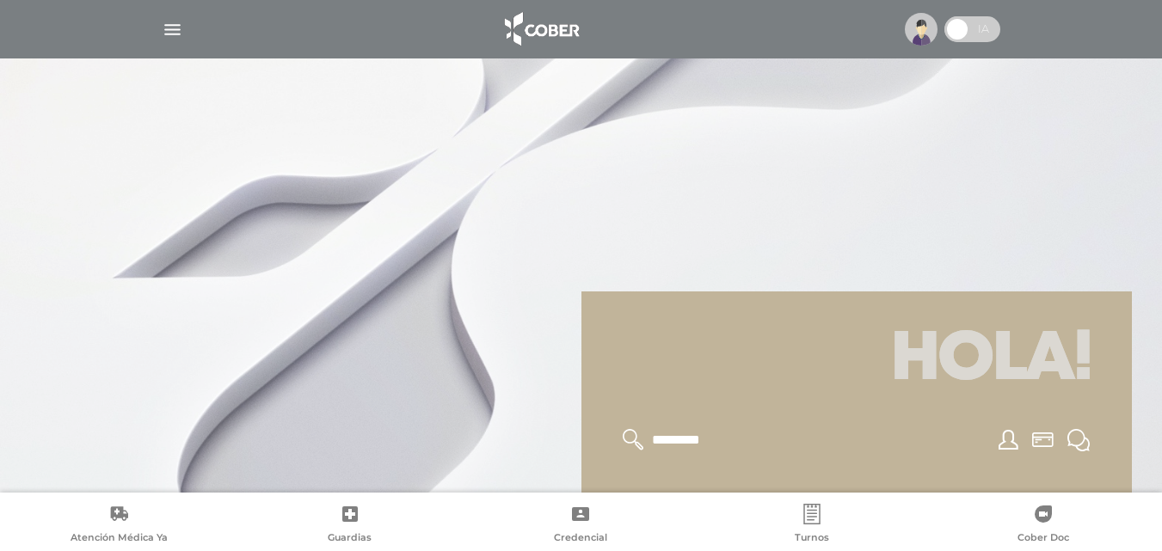
click at [170, 26] on img "button" at bounding box center [172, 29] width 21 height 21
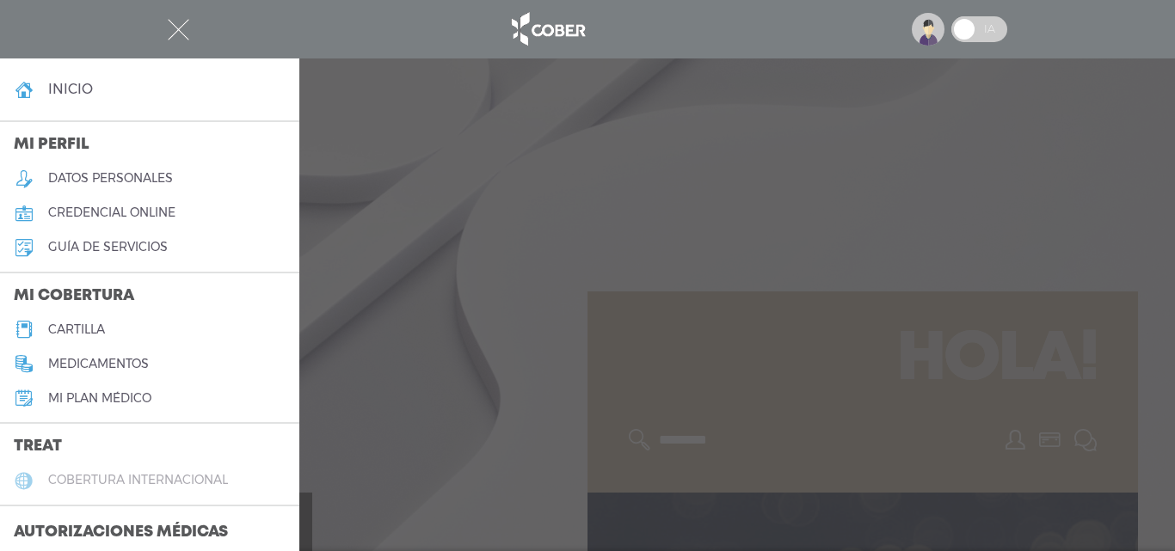
click at [192, 470] on link "cobertura internacional" at bounding box center [149, 481] width 299 height 34
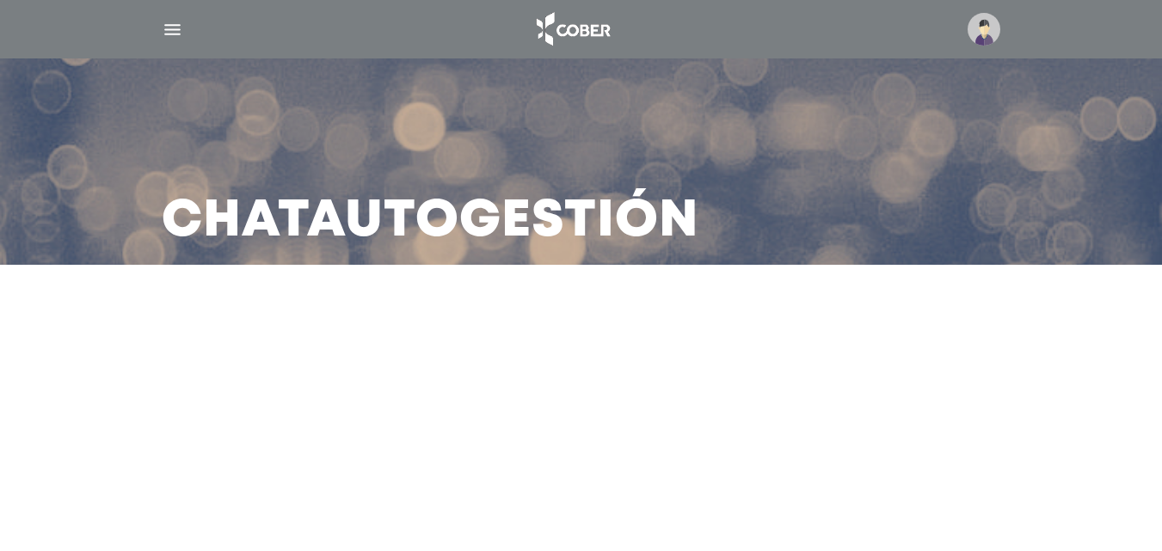
click at [166, 27] on img "button" at bounding box center [172, 29] width 21 height 21
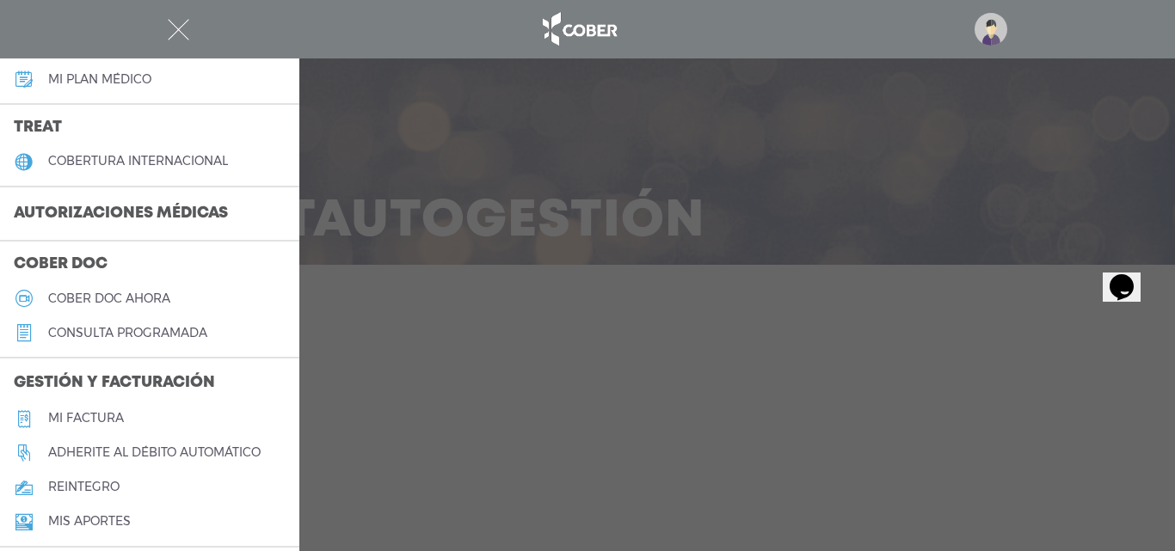
scroll to position [306, 0]
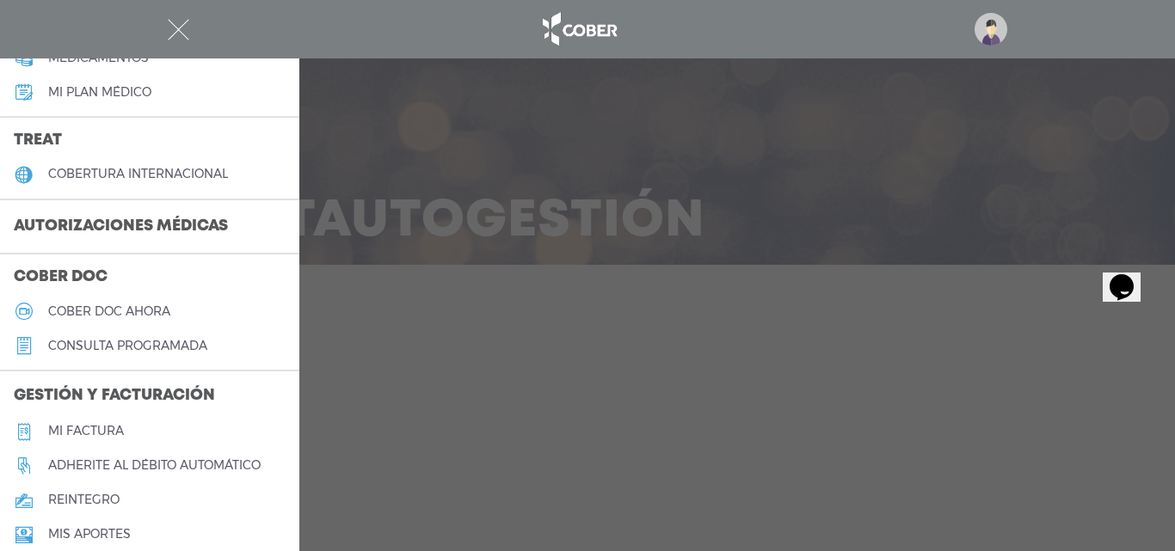
click at [184, 215] on h3 "Autorizaciones médicas" at bounding box center [121, 227] width 242 height 33
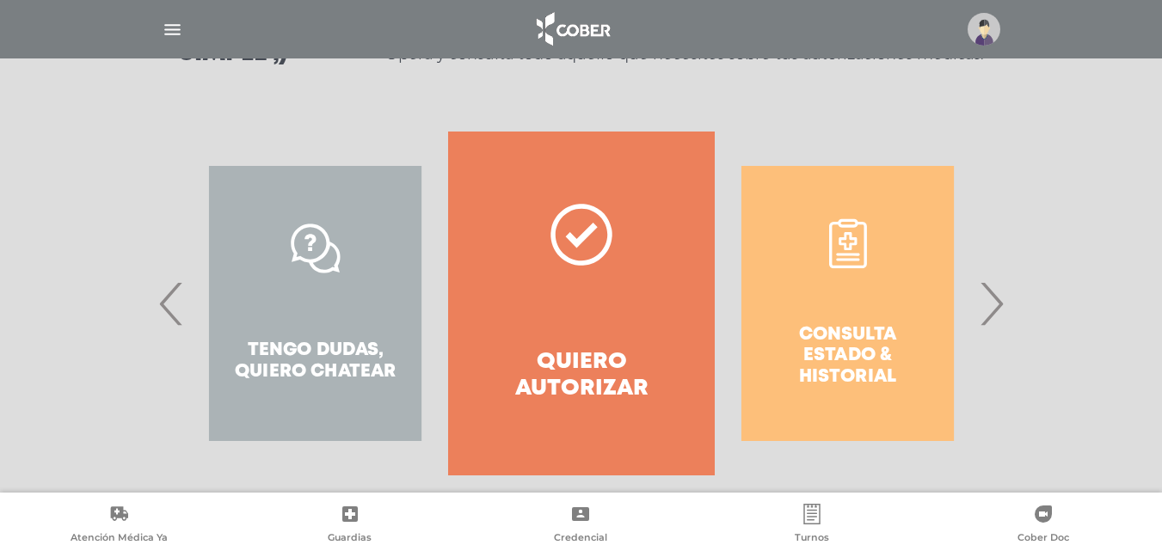
scroll to position [312, 0]
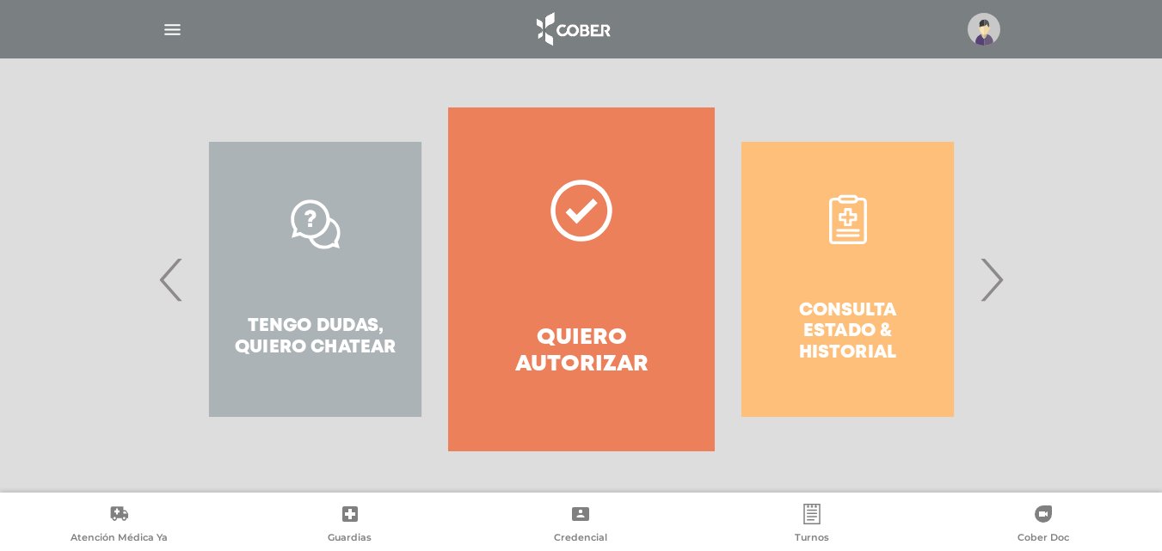
click at [851, 325] on div "Consulta estado & historial" at bounding box center [848, 279] width 266 height 344
click at [998, 280] on span "›" at bounding box center [991, 279] width 34 height 93
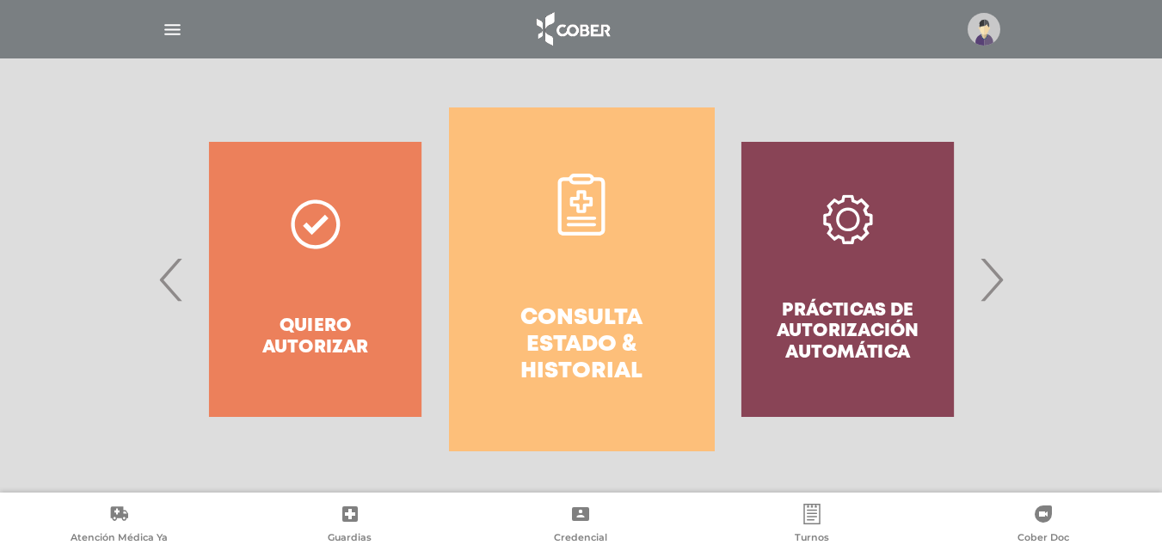
click at [993, 283] on span "›" at bounding box center [991, 279] width 34 height 93
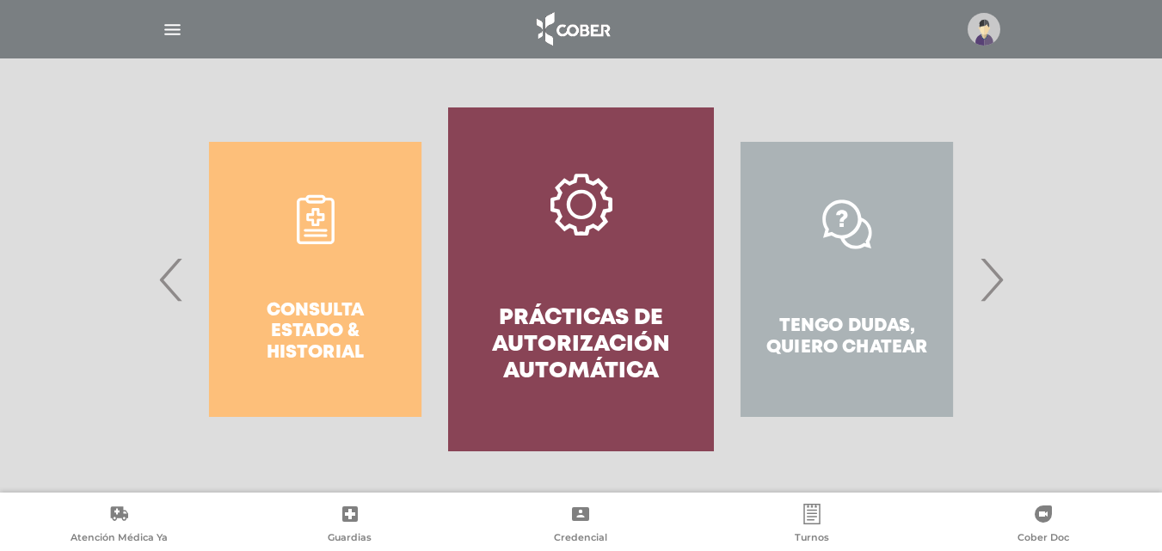
click at [998, 279] on span "›" at bounding box center [991, 279] width 34 height 93
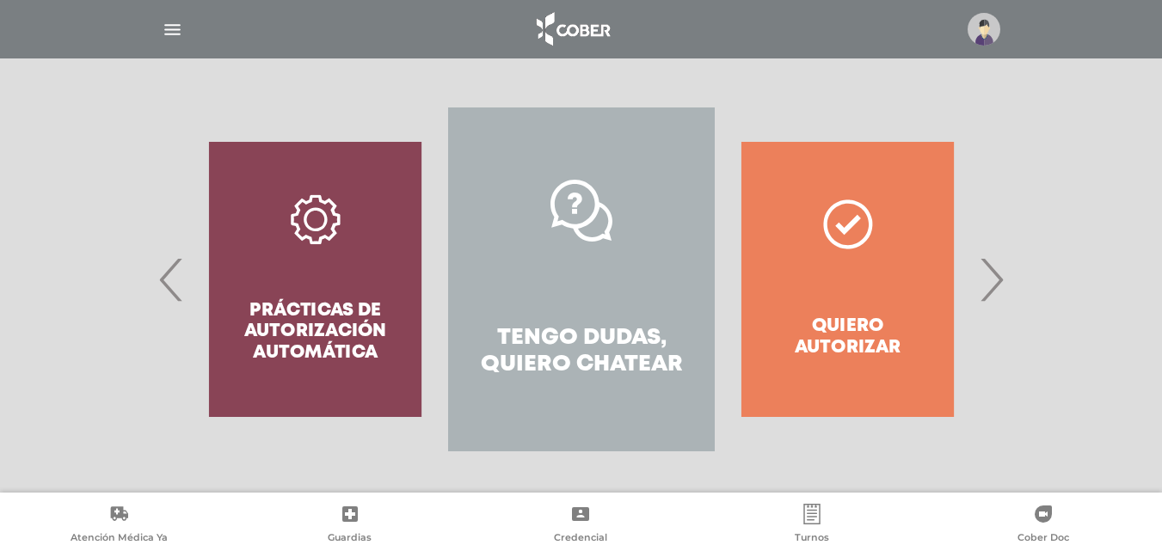
click at [586, 325] on h4 "Tengo dudas, quiero chatear" at bounding box center [581, 351] width 204 height 53
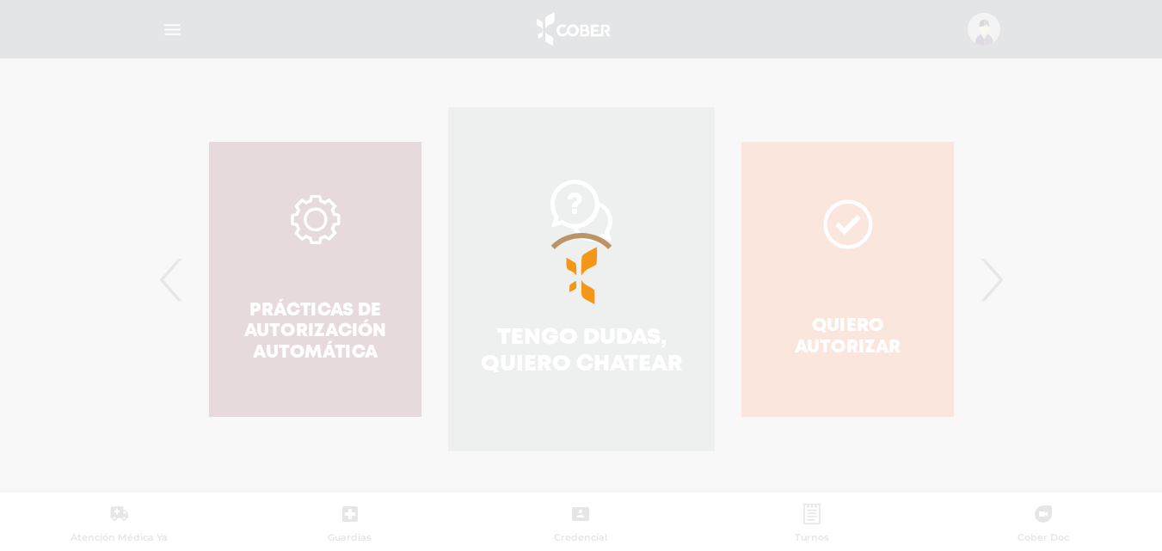
scroll to position [531, 0]
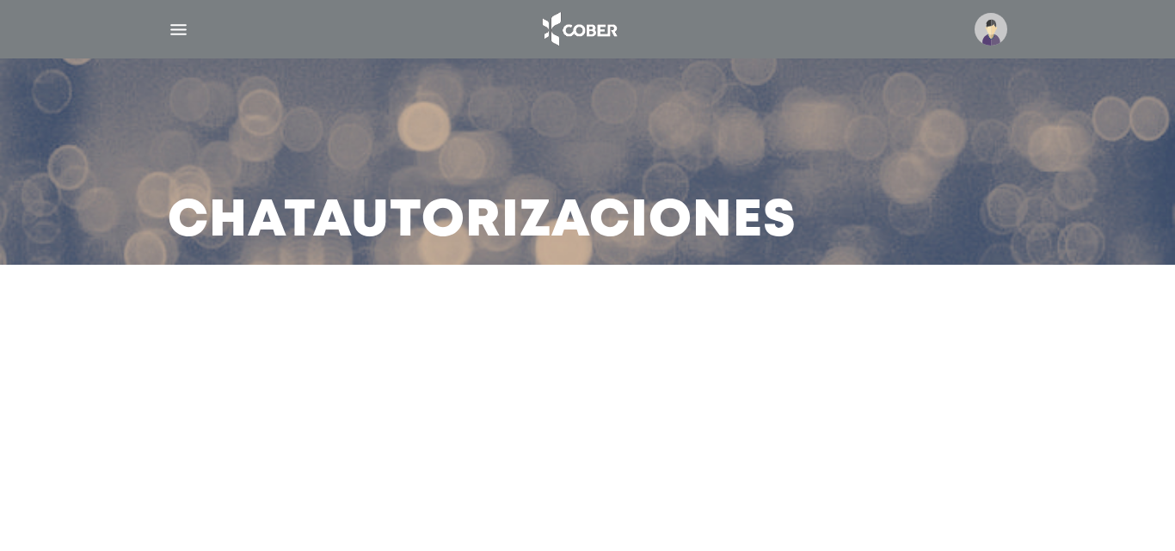
click at [993, 23] on img at bounding box center [990, 29] width 33 height 33
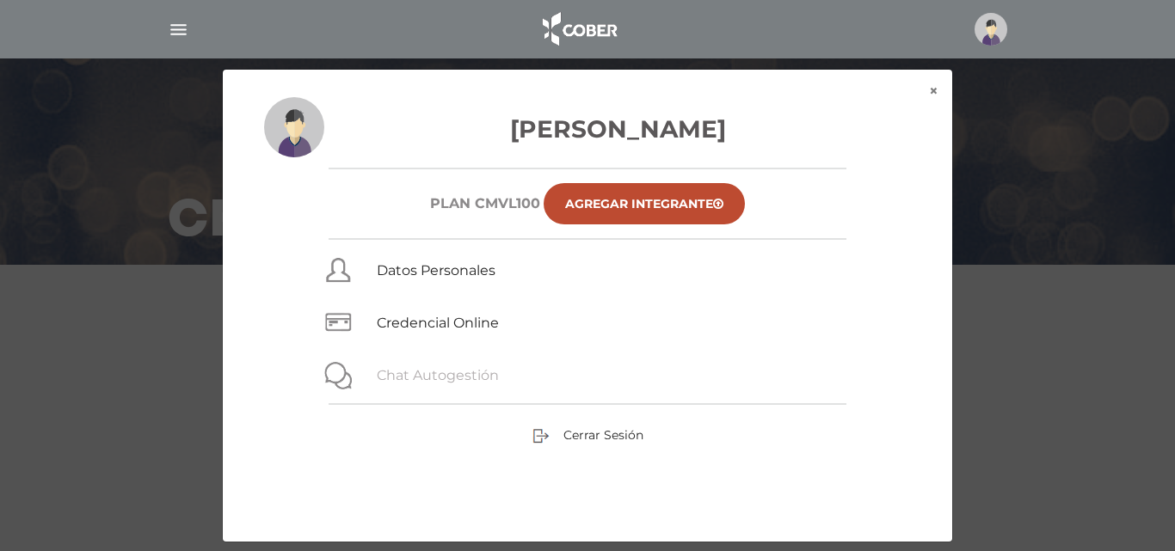
click at [471, 373] on link "Chat Autogestión" at bounding box center [438, 375] width 122 height 16
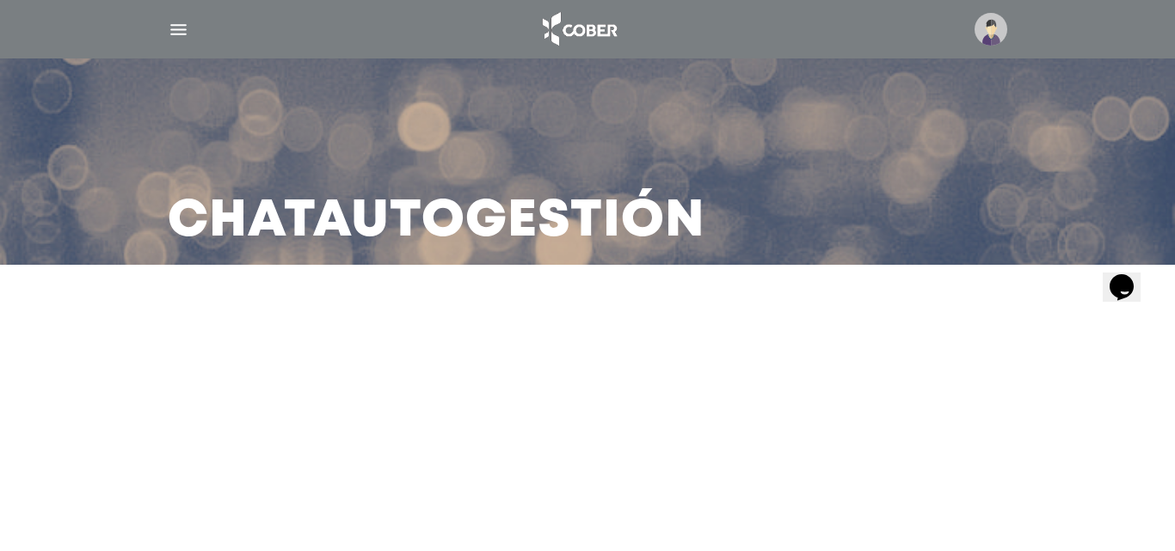
click at [604, 244] on h3 "Chat Autogestión" at bounding box center [436, 222] width 537 height 45
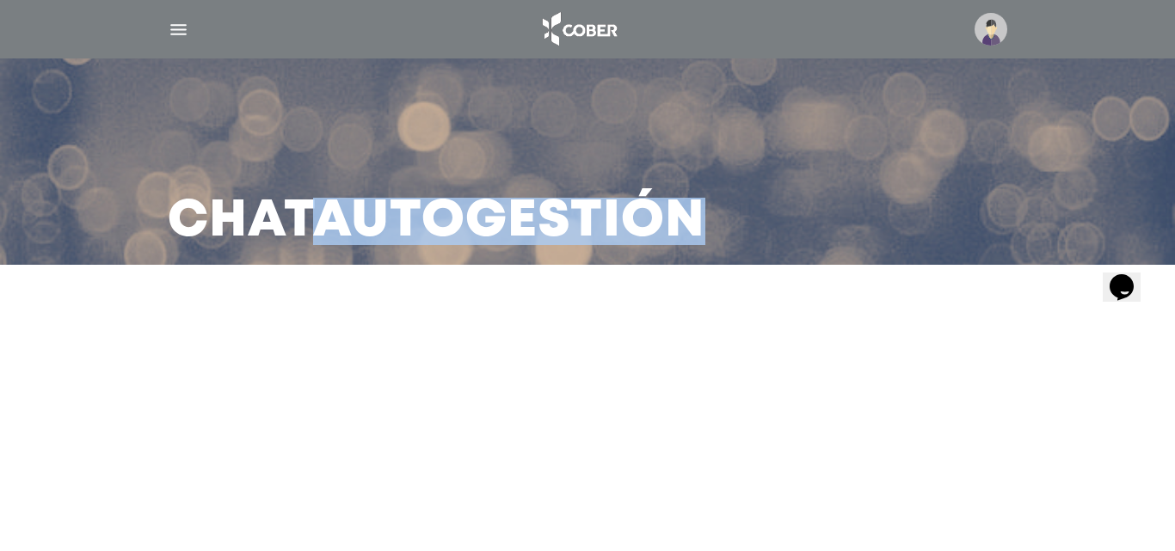
click at [604, 244] on h3 "Chat Autogestión" at bounding box center [436, 222] width 537 height 45
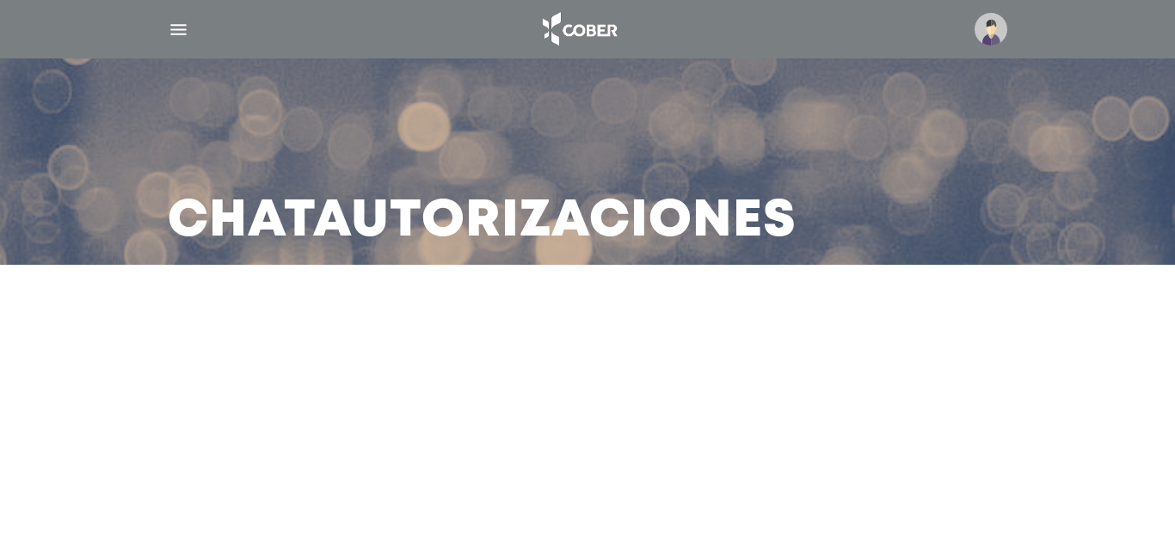
click at [373, 210] on h3 "Chat Autorizaciones" at bounding box center [482, 222] width 629 height 45
click at [167, 25] on div at bounding box center [587, 29] width 881 height 41
click at [592, 31] on img at bounding box center [578, 29] width 90 height 41
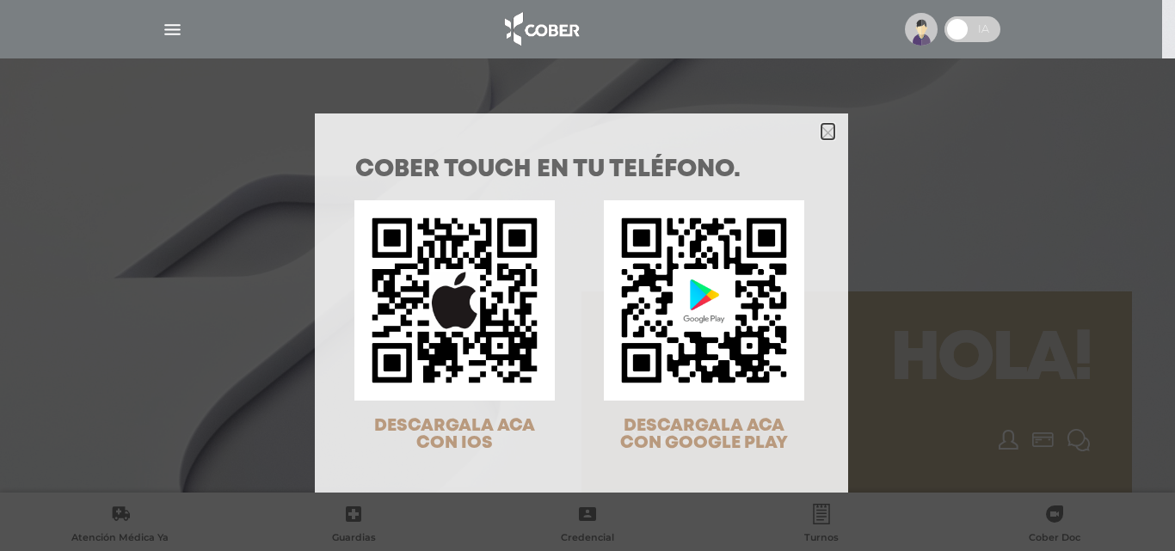
click at [821, 131] on icon "Close" at bounding box center [827, 132] width 13 height 13
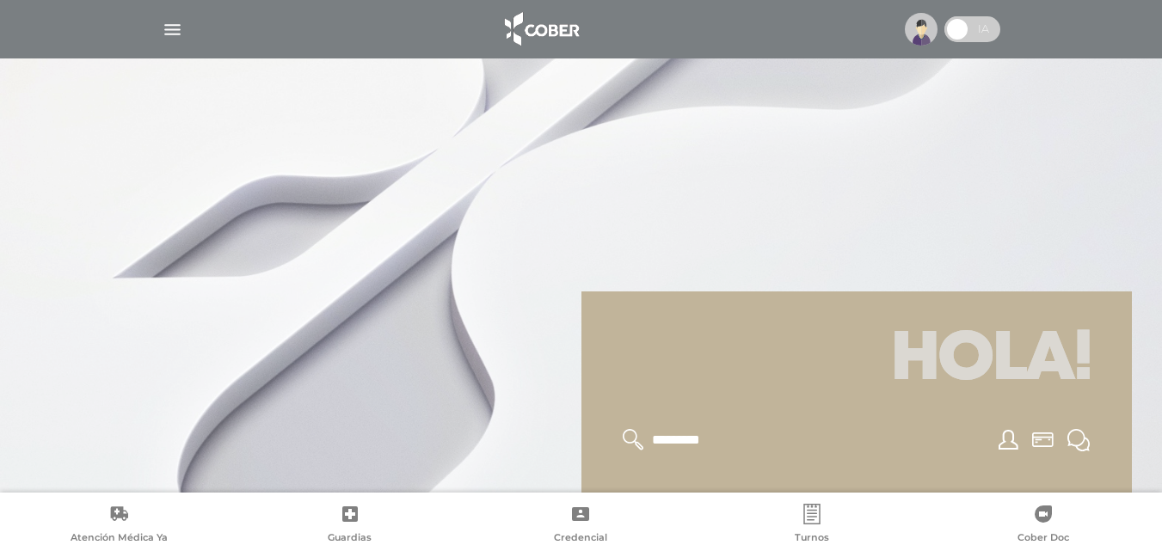
click at [983, 29] on span at bounding box center [972, 29] width 56 height 26
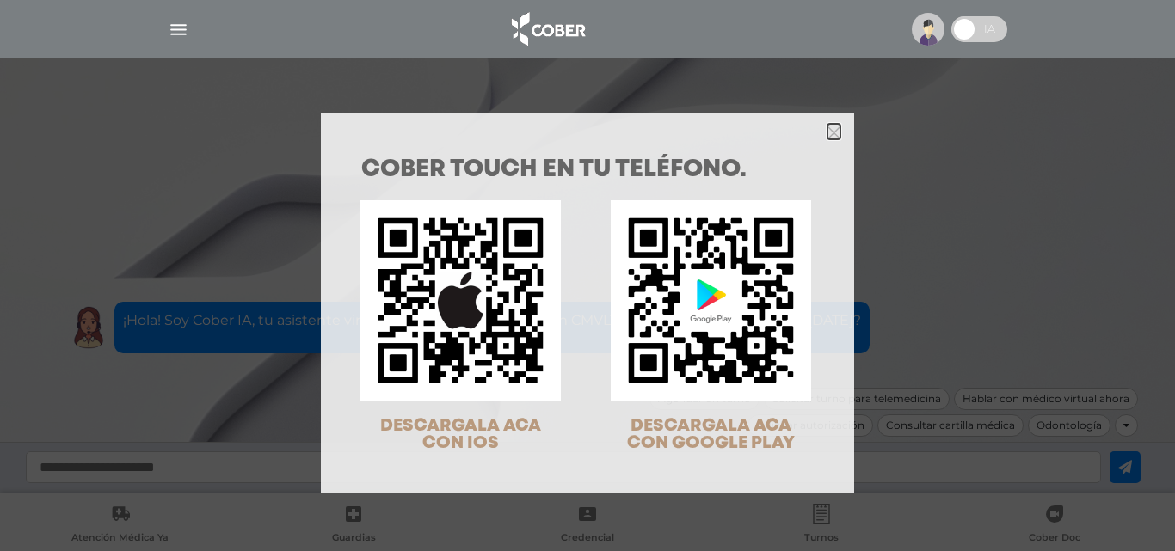
click at [827, 133] on icon "Close" at bounding box center [833, 132] width 13 height 13
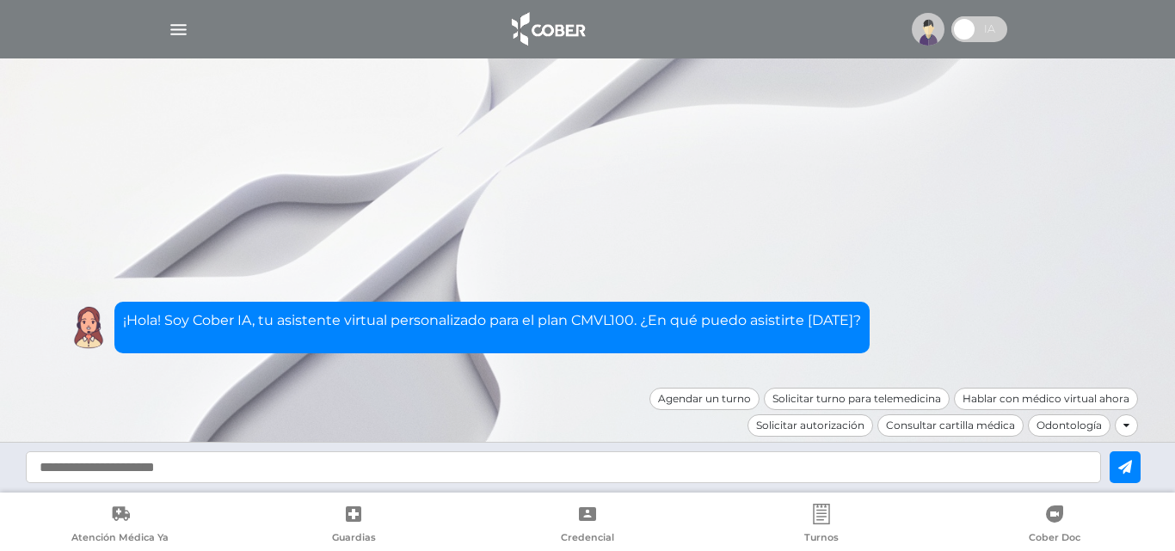
click at [1127, 427] on icon at bounding box center [1126, 426] width 6 height 10
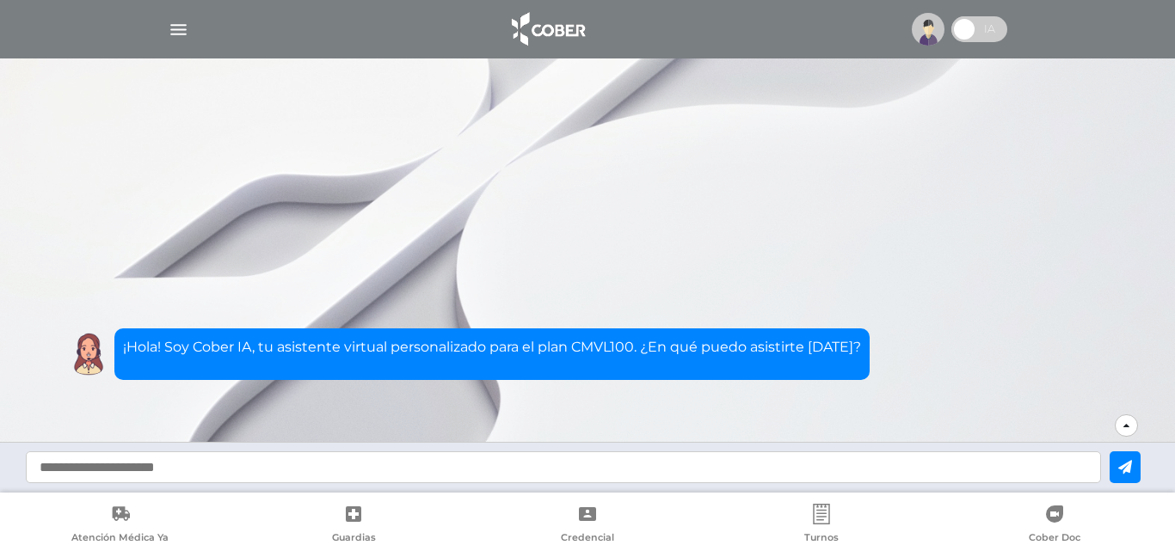
click at [218, 473] on input "text" at bounding box center [563, 467] width 1075 height 32
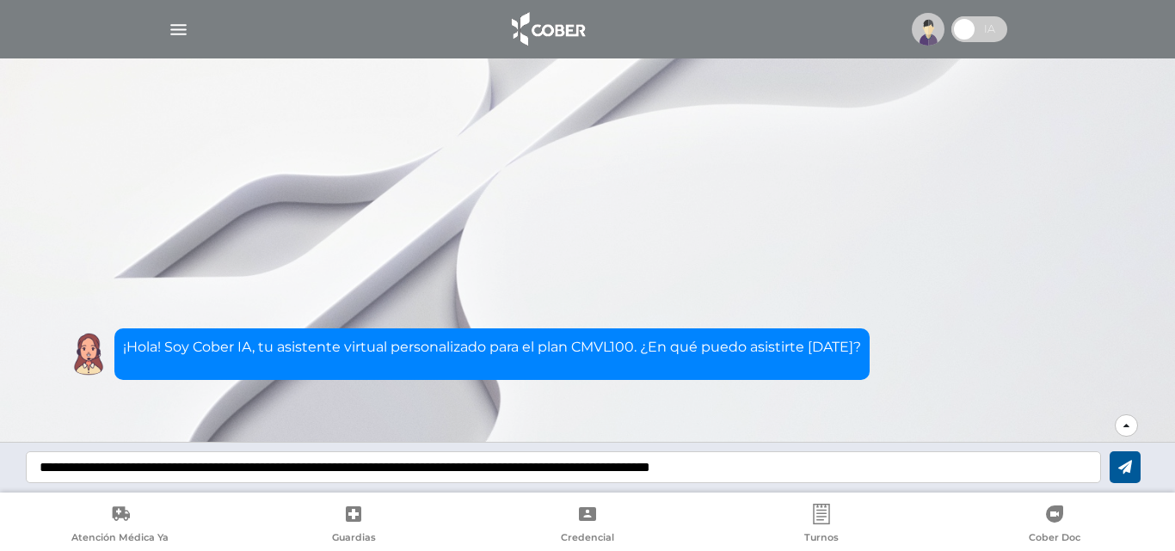
type input "**********"
click at [1124, 479] on button at bounding box center [1124, 467] width 31 height 32
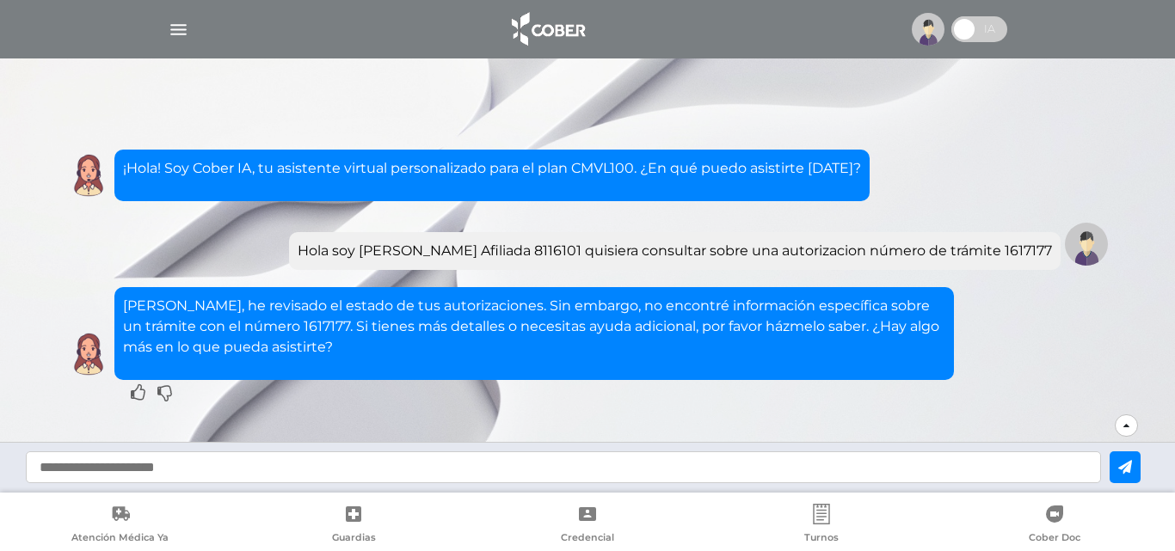
click at [622, 458] on input "text" at bounding box center [563, 467] width 1075 height 32
type input "*"
type input "**********"
click at [449, 359] on div "Hola Susana, he revisado el estado de tus autorizaciones. Sin embargo, no encon…" at bounding box center [533, 333] width 839 height 93
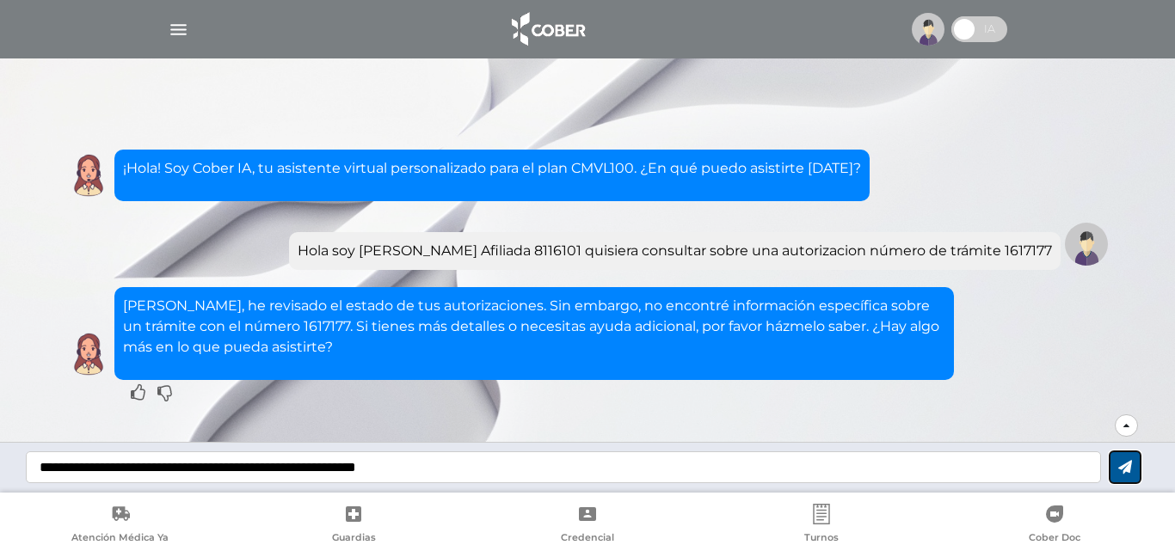
click at [1125, 464] on icon at bounding box center [1125, 467] width 14 height 14
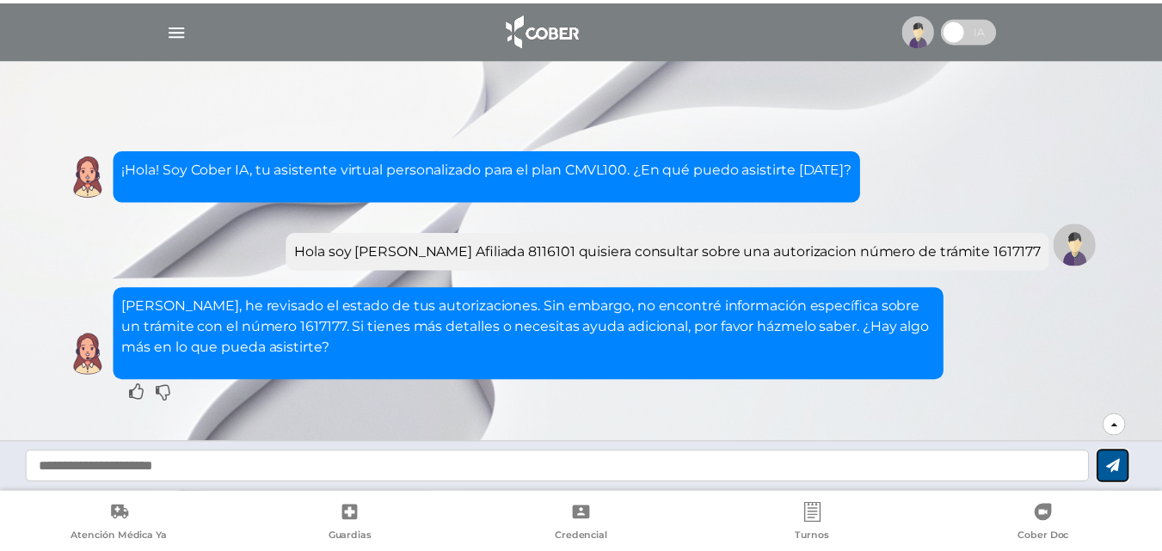
scroll to position [65, 0]
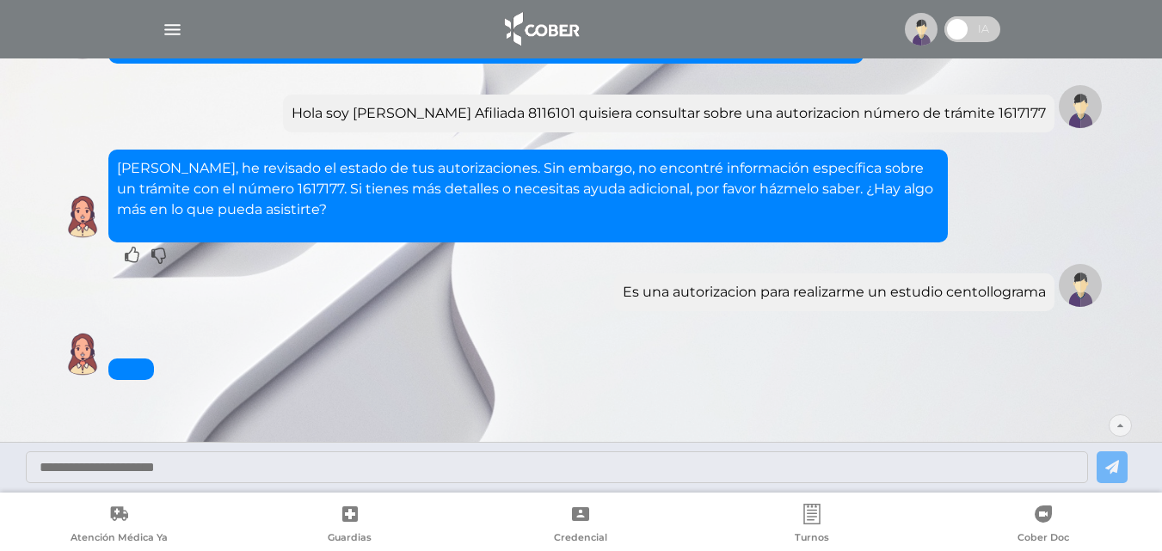
click at [875, 410] on div "Escribir motivo Es una autorizacion para realizarme un estudio centollograma Ho…" at bounding box center [581, 175] width 1101 height 480
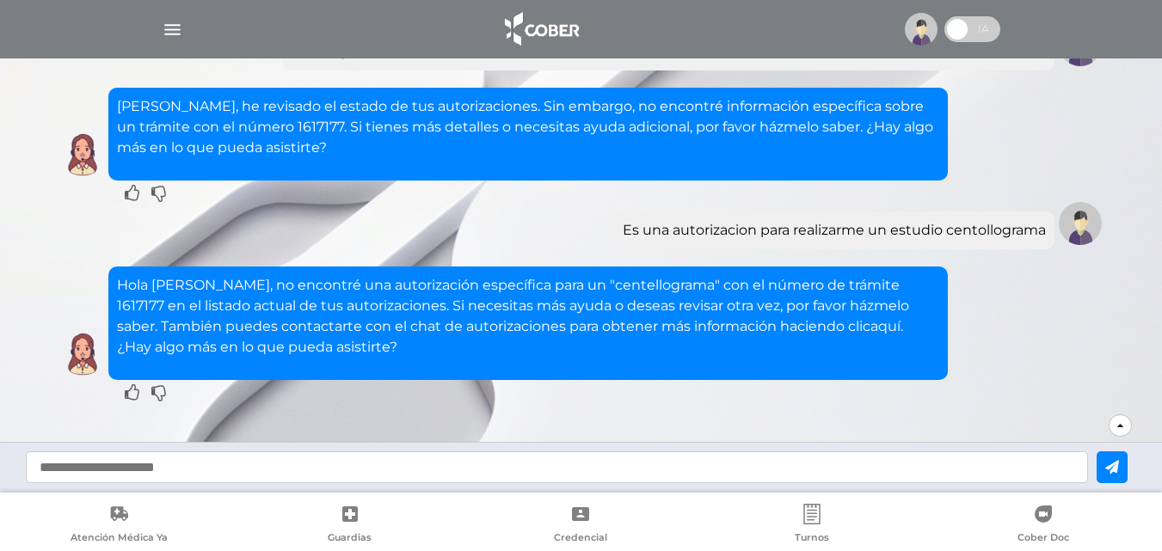
click at [870, 323] on link "aquí" at bounding box center [885, 326] width 30 height 16
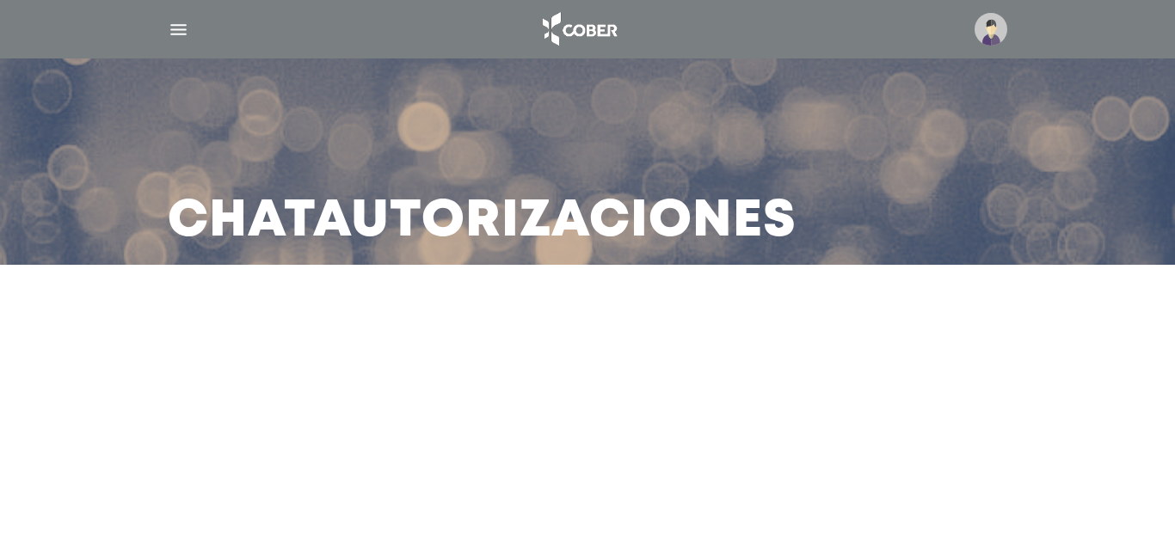
click at [435, 234] on h3 "Chat Autorizaciones" at bounding box center [482, 222] width 629 height 45
click at [763, 217] on h3 "Chat Autorizaciones" at bounding box center [482, 222] width 629 height 45
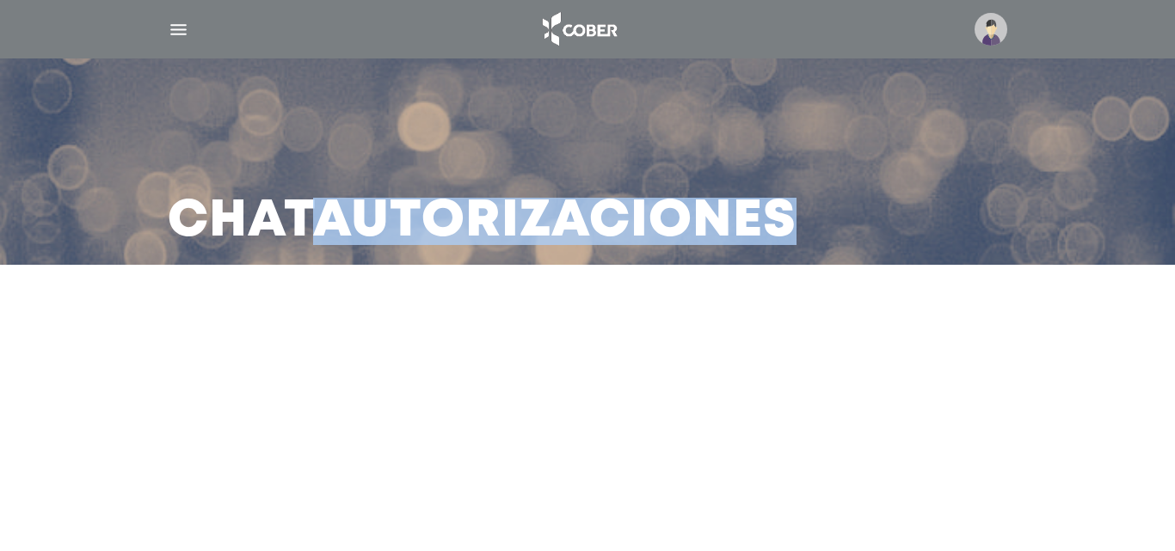
click at [763, 217] on h3 "Chat Autorizaciones" at bounding box center [482, 222] width 629 height 45
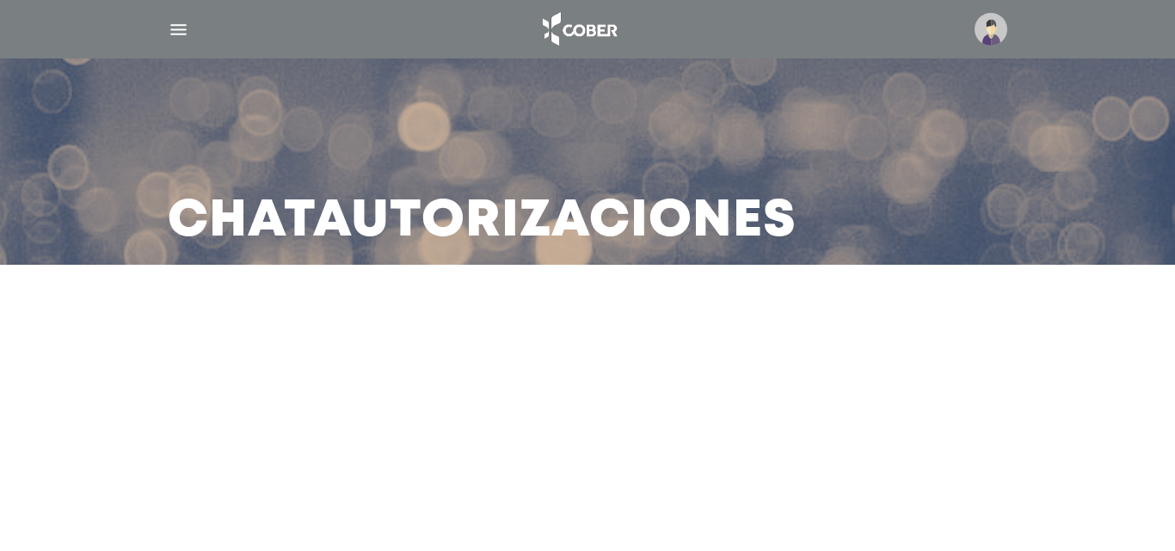
click at [389, 309] on div at bounding box center [587, 326] width 783 height 41
click at [993, 35] on img at bounding box center [990, 29] width 33 height 33
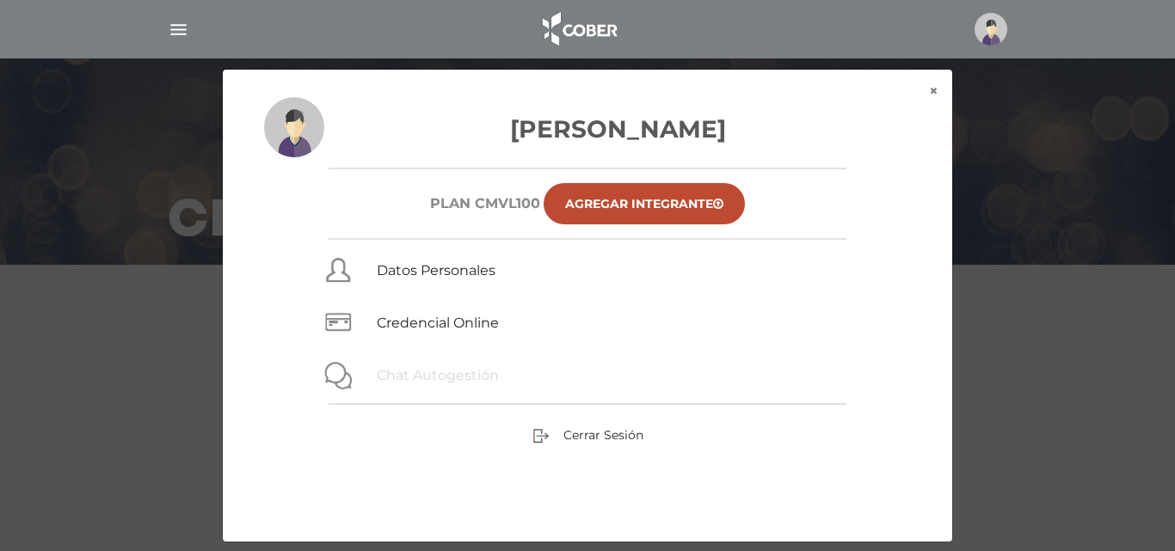
click at [469, 369] on link "Chat Autogestión" at bounding box center [438, 375] width 122 height 16
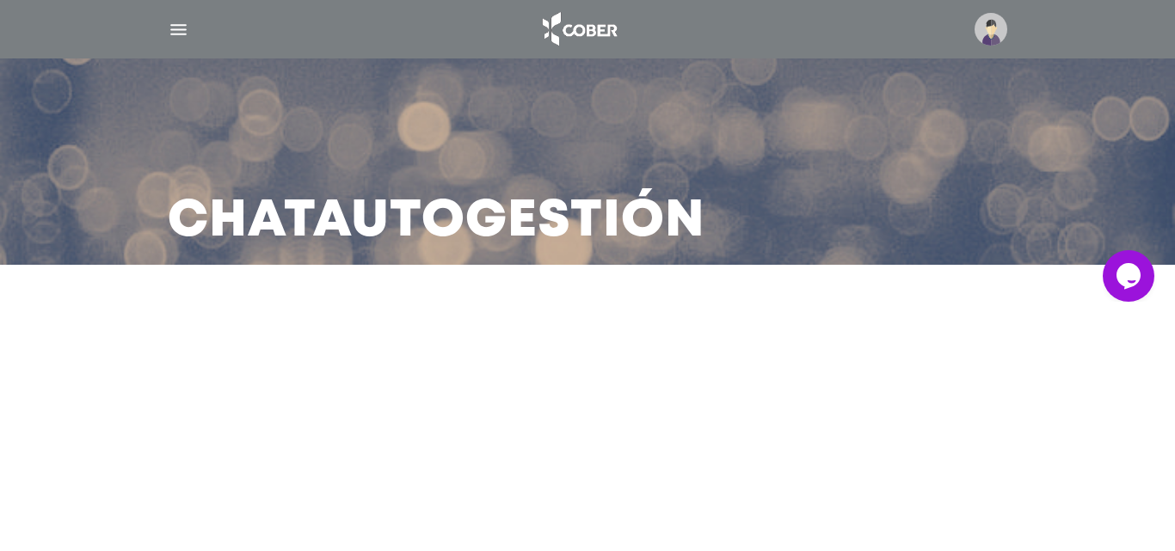
click at [1125, 275] on icon "$i18n('chat', 'chat_widget')" at bounding box center [1128, 275] width 24 height 26
click at [1123, 276] on icon "$i18n('chat', 'chat_widget')" at bounding box center [1128, 275] width 24 height 26
click at [498, 216] on h3 "Chat Autogestión" at bounding box center [436, 222] width 537 height 45
click at [181, 22] on img "button" at bounding box center [178, 29] width 21 height 21
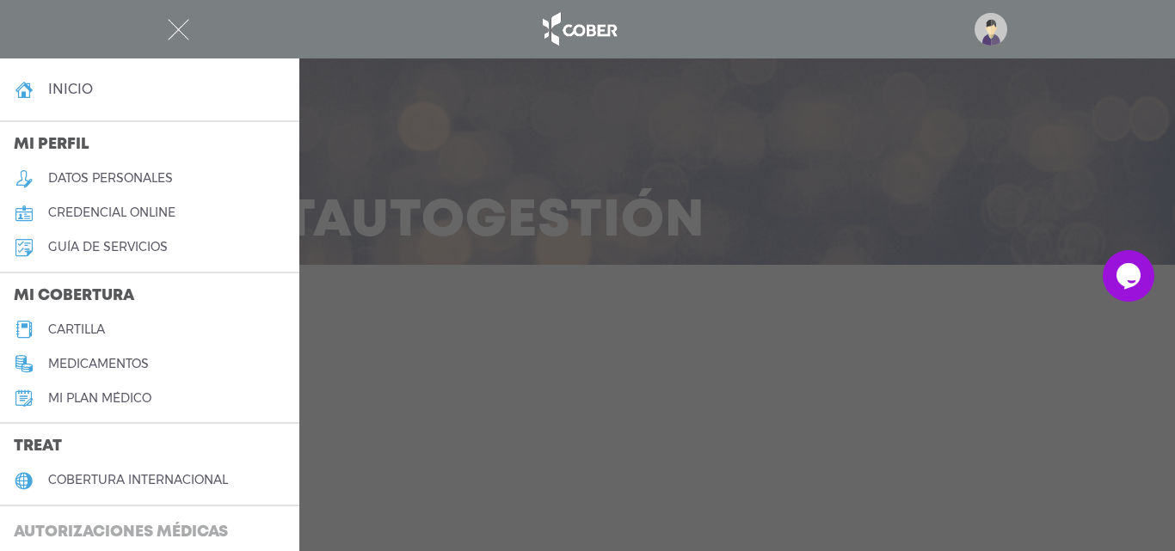
click at [107, 525] on h3 "Autorizaciones médicas" at bounding box center [121, 533] width 242 height 33
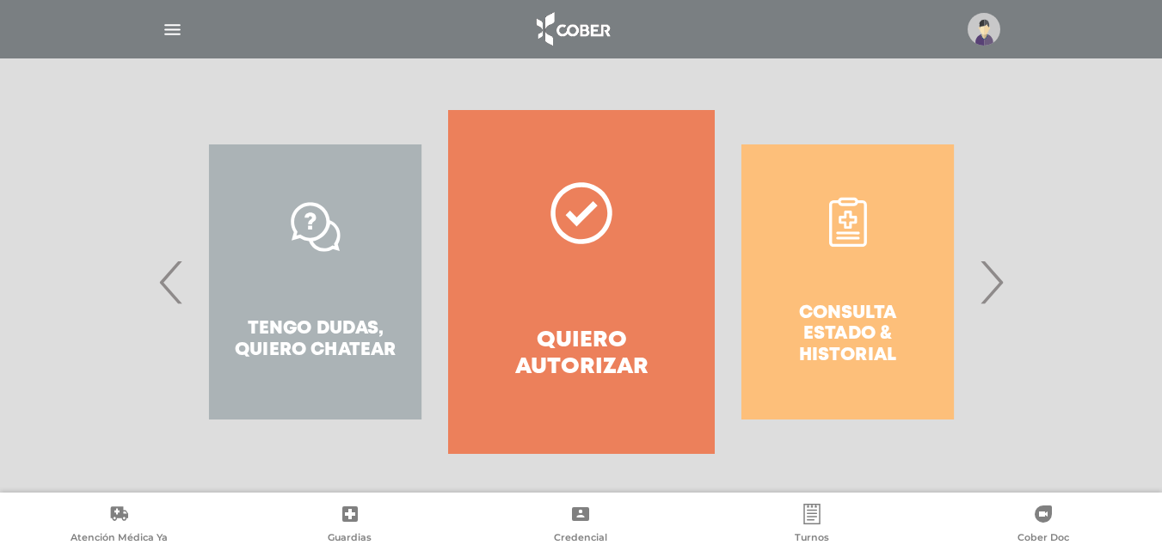
scroll to position [312, 0]
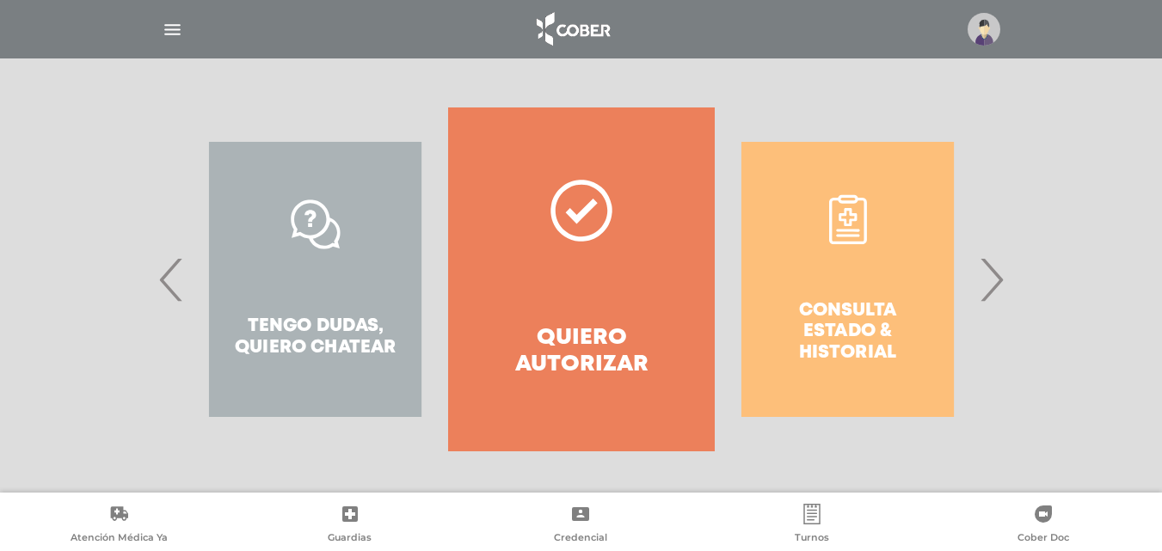
click at [848, 332] on div "Consulta estado & historial" at bounding box center [848, 279] width 266 height 344
click at [856, 228] on div "Consulta estado & historial" at bounding box center [848, 279] width 266 height 344
click at [322, 330] on div "Tengo dudas, quiero chatear" at bounding box center [315, 279] width 266 height 344
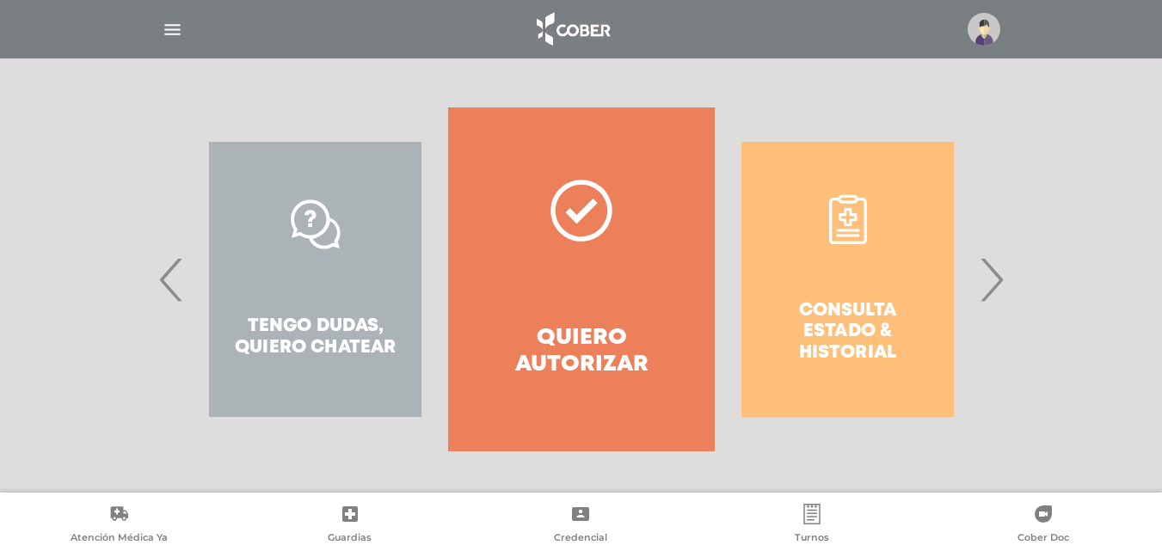
click at [585, 203] on icon at bounding box center [581, 211] width 62 height 62
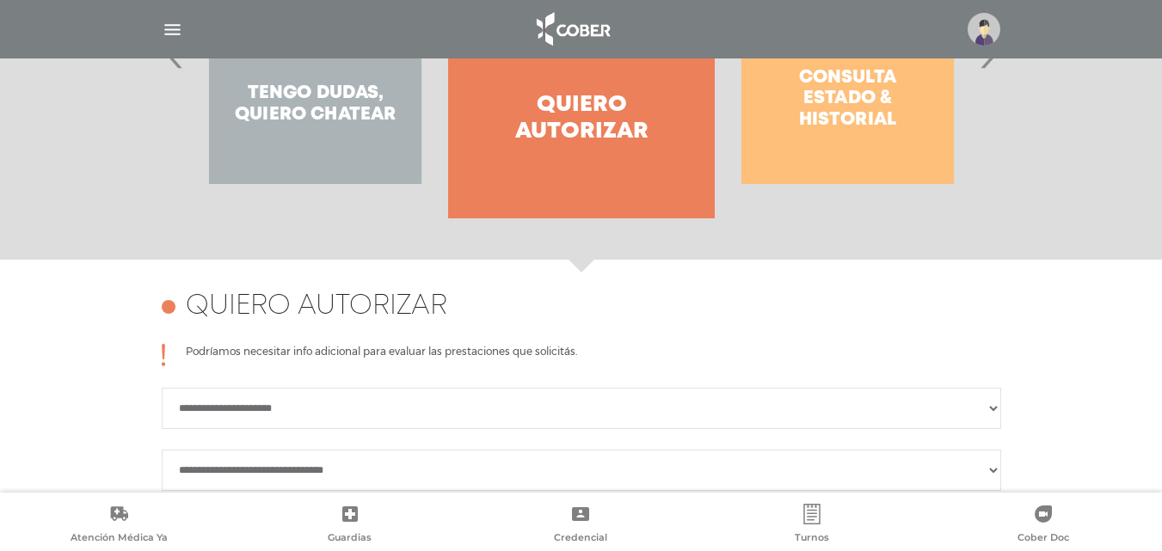
scroll to position [483, 0]
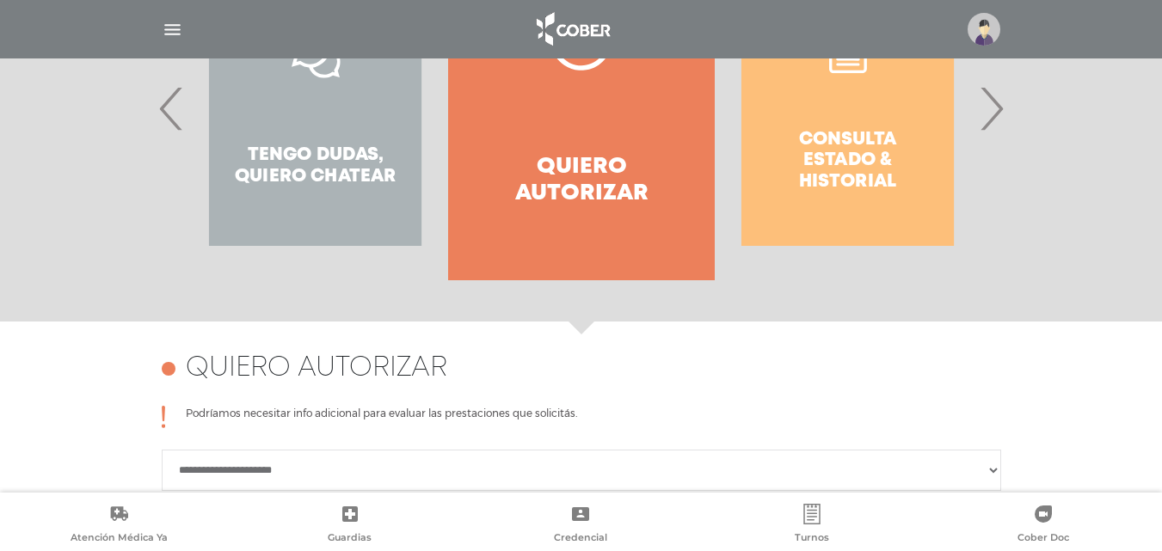
click at [170, 104] on span "‹" at bounding box center [172, 108] width 34 height 93
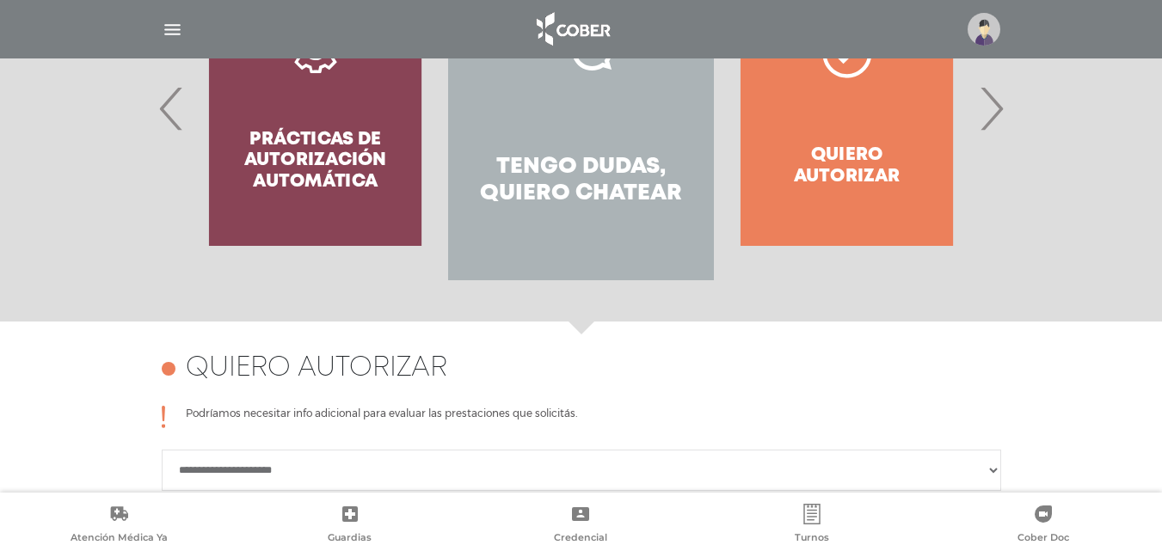
click at [169, 102] on span "‹" at bounding box center [172, 108] width 34 height 93
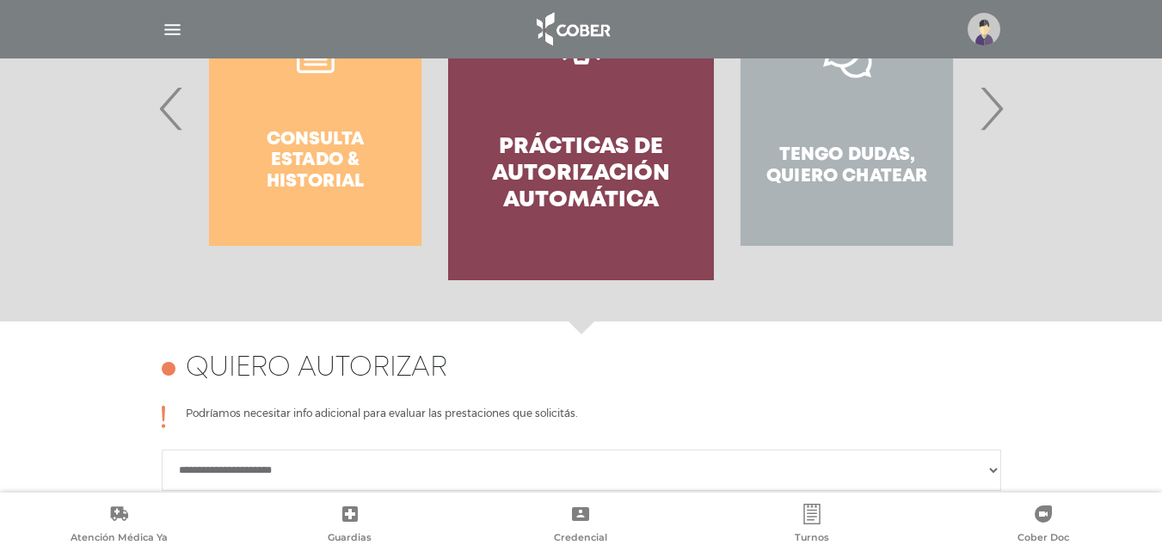
click at [176, 112] on span "‹" at bounding box center [172, 108] width 34 height 93
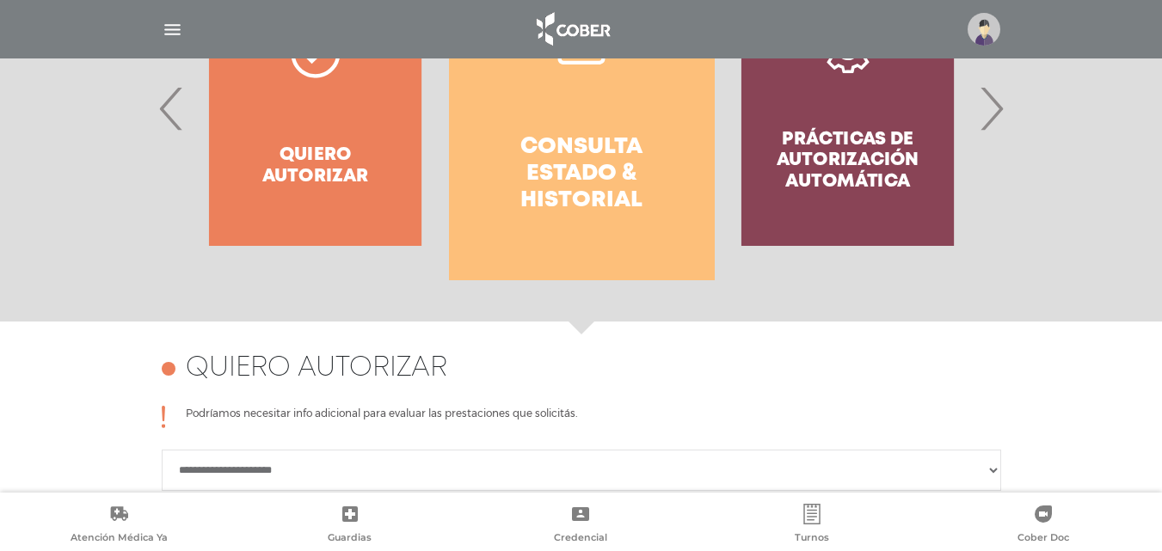
click at [550, 161] on h4 "Consulta estado & historial" at bounding box center [582, 174] width 204 height 81
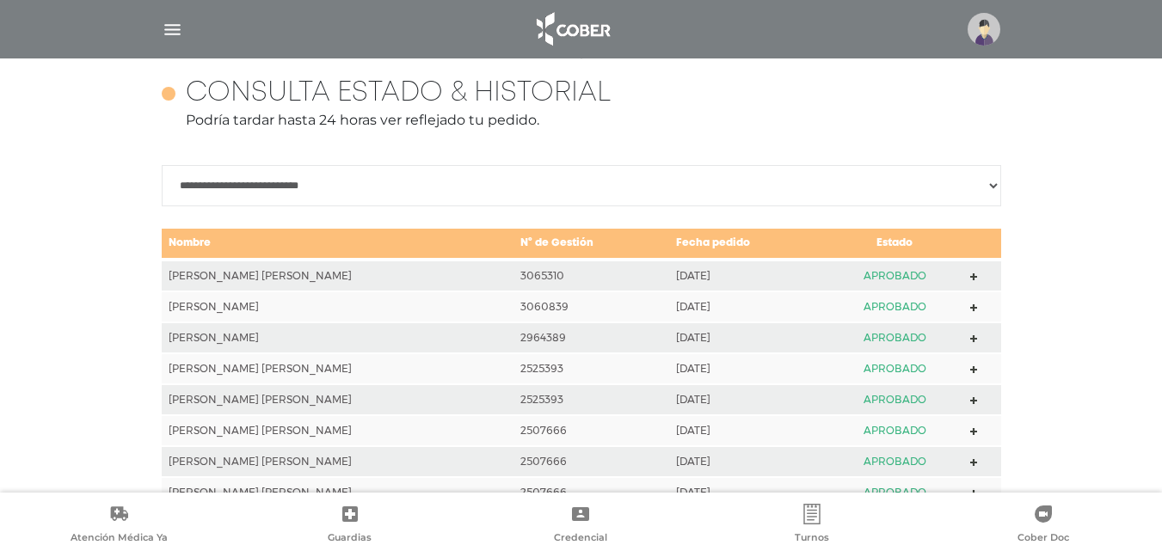
scroll to position [764, 0]
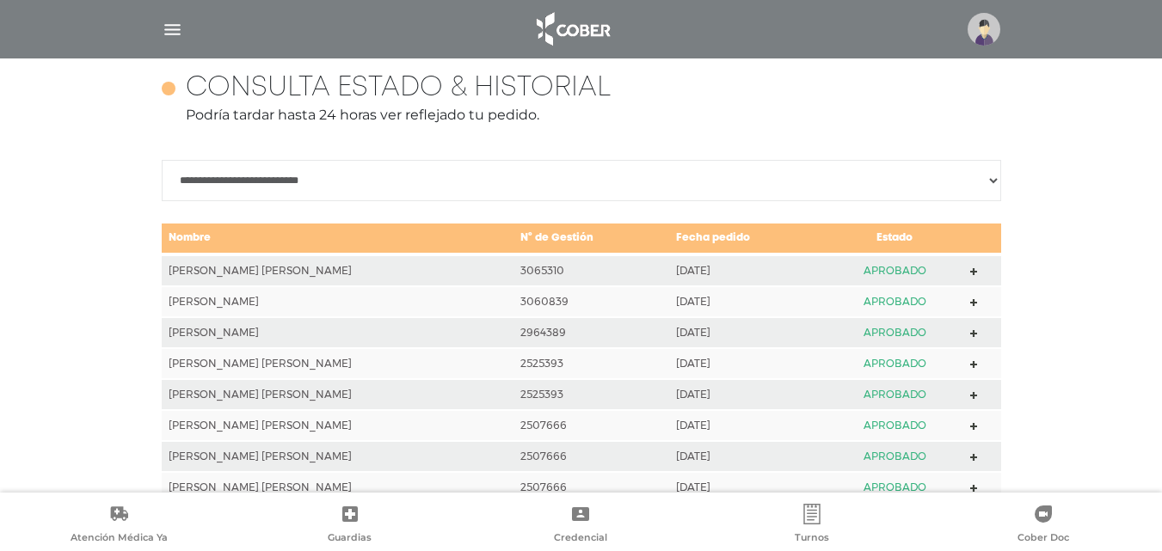
click at [169, 33] on img "button" at bounding box center [172, 29] width 21 height 21
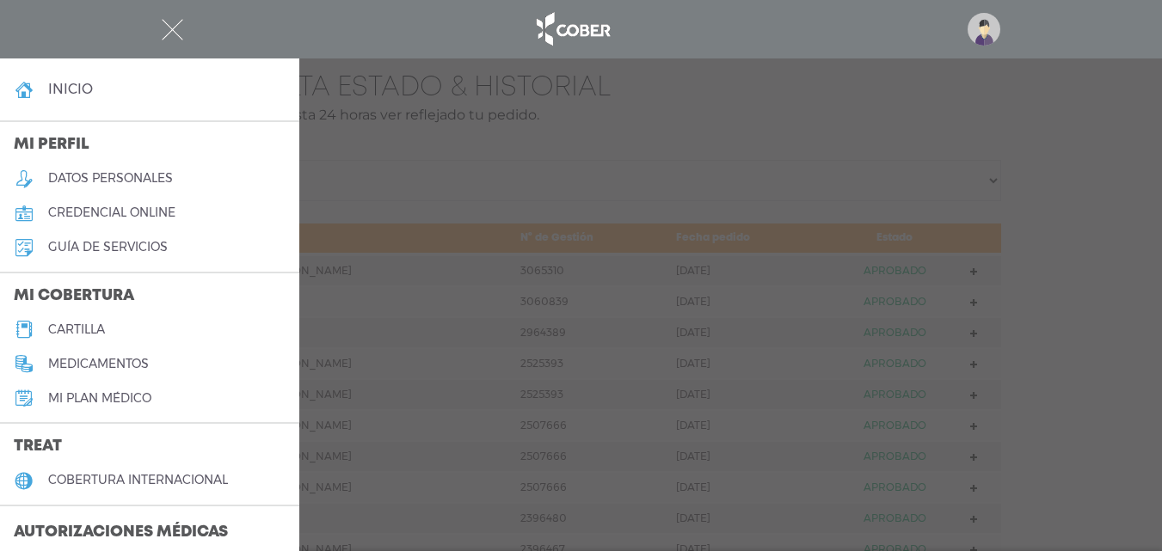
click at [977, 28] on img at bounding box center [983, 29] width 33 height 33
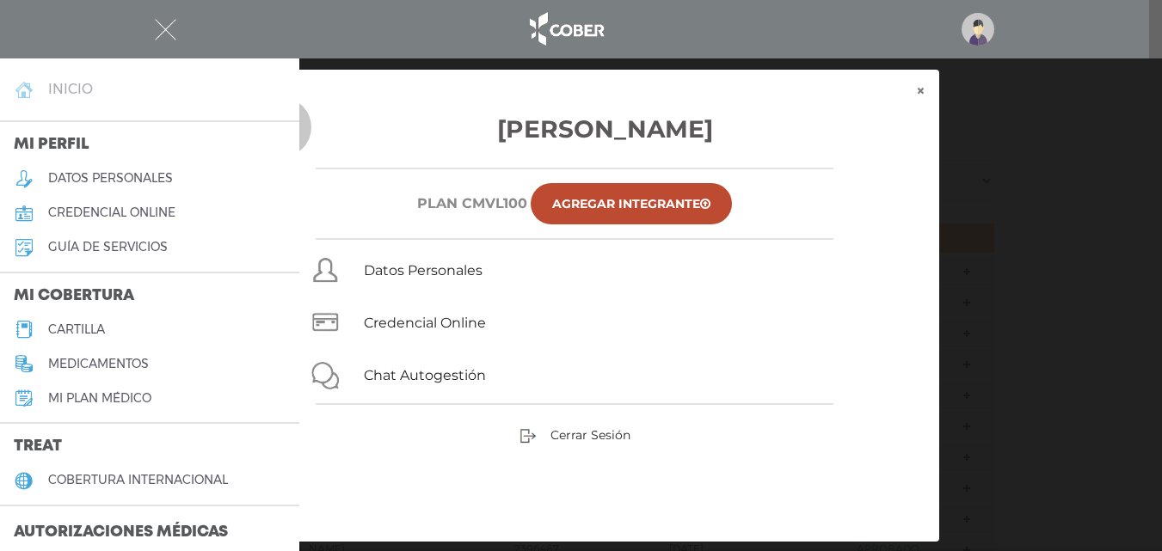
click at [67, 89] on h4 "inicio" at bounding box center [70, 89] width 45 height 16
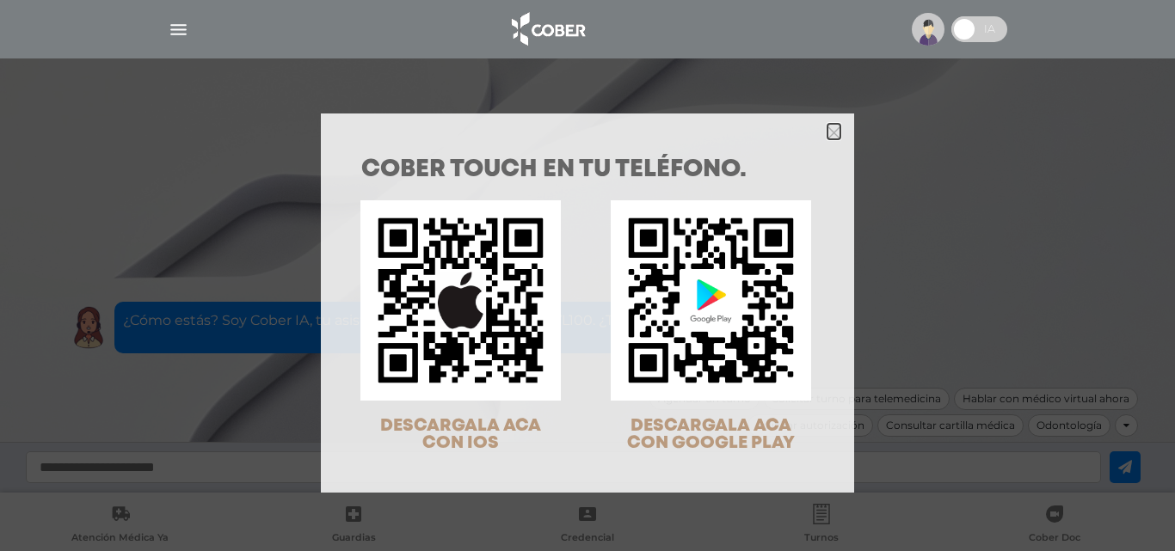
click at [827, 129] on icon "Close" at bounding box center [833, 132] width 13 height 13
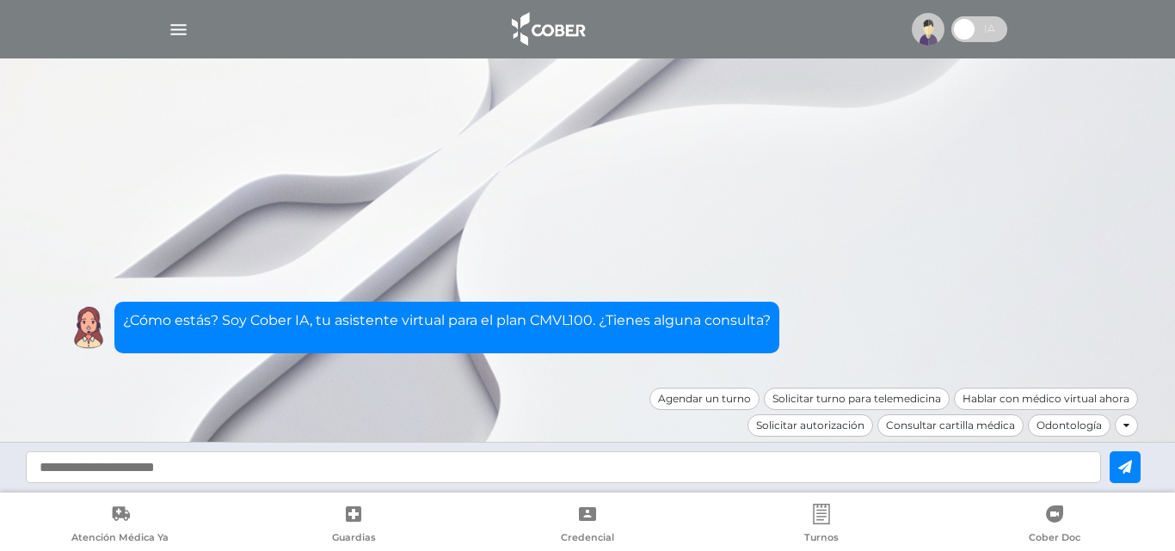
click at [574, 474] on input "text" at bounding box center [563, 467] width 1075 height 32
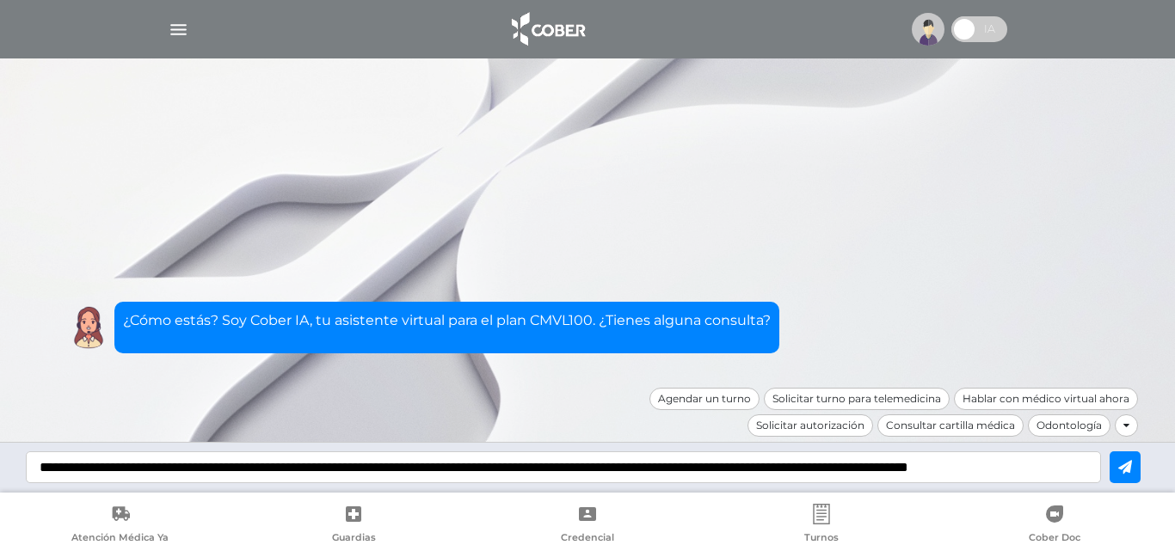
scroll to position [0, 122]
type input "**********"
click at [803, 488] on div "**********" at bounding box center [587, 467] width 1175 height 51
click at [1121, 472] on icon at bounding box center [1125, 467] width 14 height 14
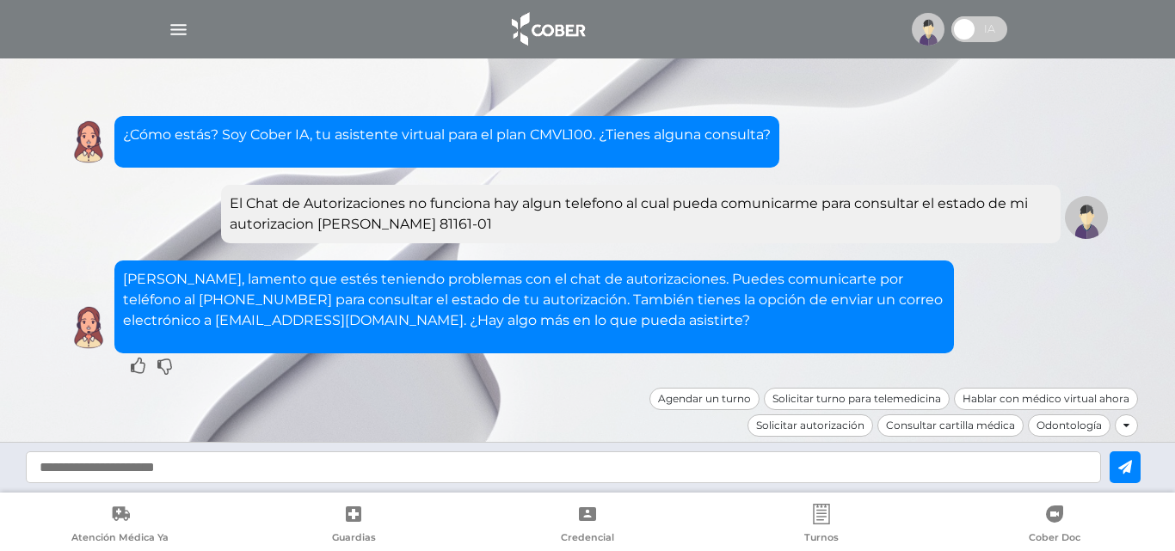
click at [631, 471] on input "text" at bounding box center [563, 467] width 1075 height 32
type input "**********"
click at [1131, 463] on icon at bounding box center [1125, 467] width 14 height 14
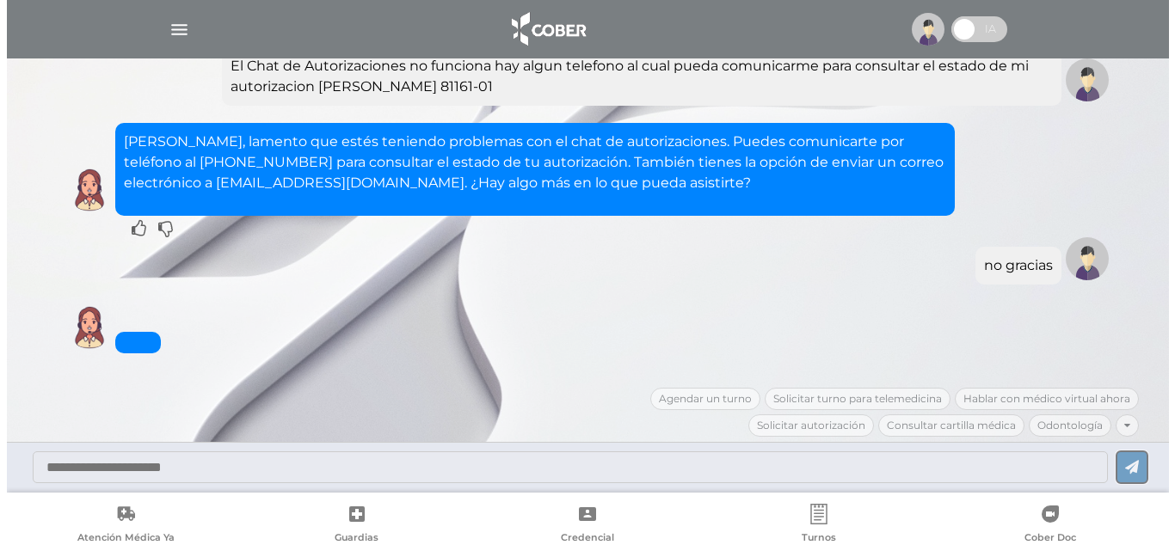
scroll to position [120, 0]
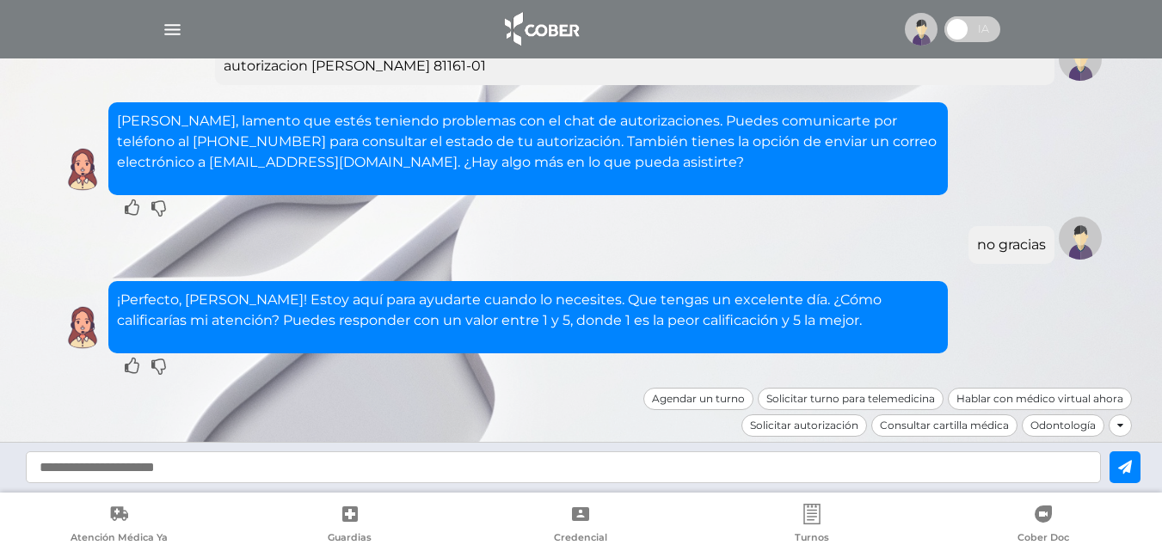
click at [233, 472] on input "text" at bounding box center [563, 467] width 1075 height 32
type input "*"
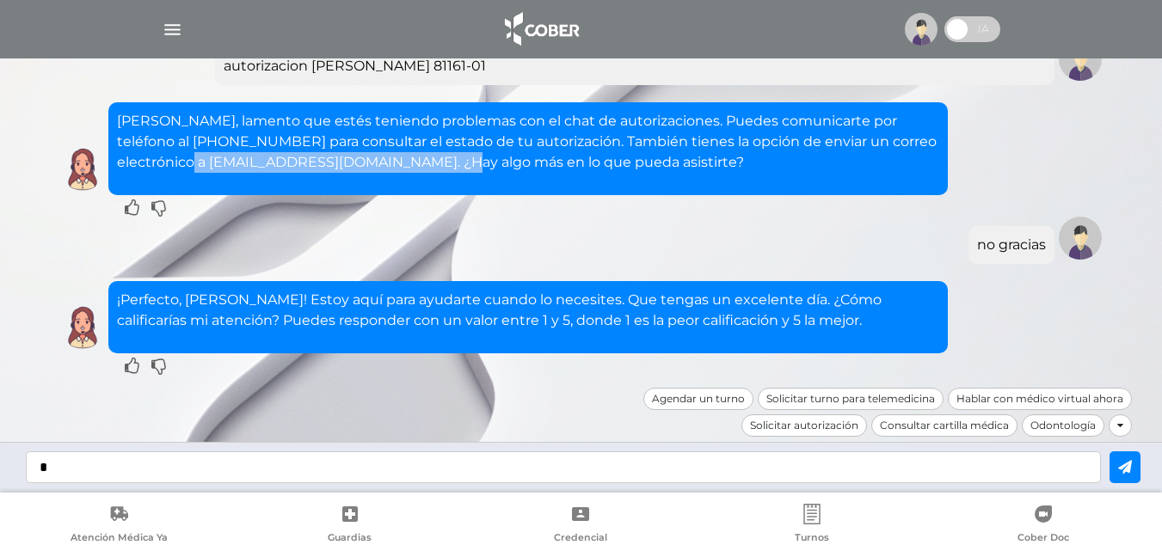
drag, startPoint x: 369, startPoint y: 166, endPoint x: 115, endPoint y: 167, distance: 253.7
click at [115, 281] on div "[PERSON_NAME], lamento que estés teniendo problemas con el chat de autorizacion…" at bounding box center [527, 317] width 839 height 72
copy p "[EMAIL_ADDRESS][DOMAIN_NAME]"
click at [926, 21] on img at bounding box center [921, 29] width 33 height 33
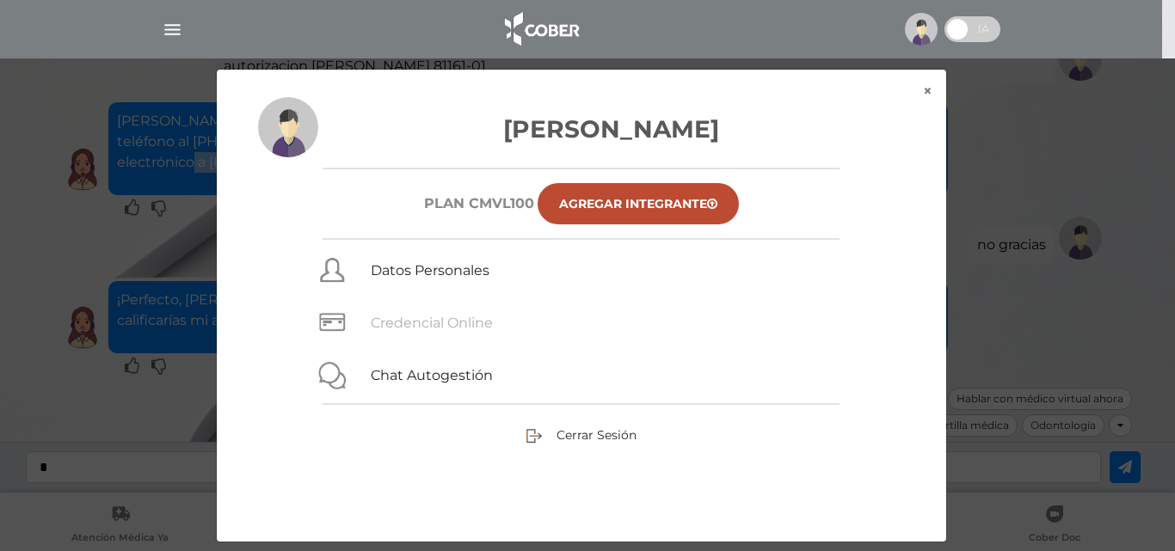
click at [474, 321] on link "Credencial Online" at bounding box center [432, 323] width 122 height 16
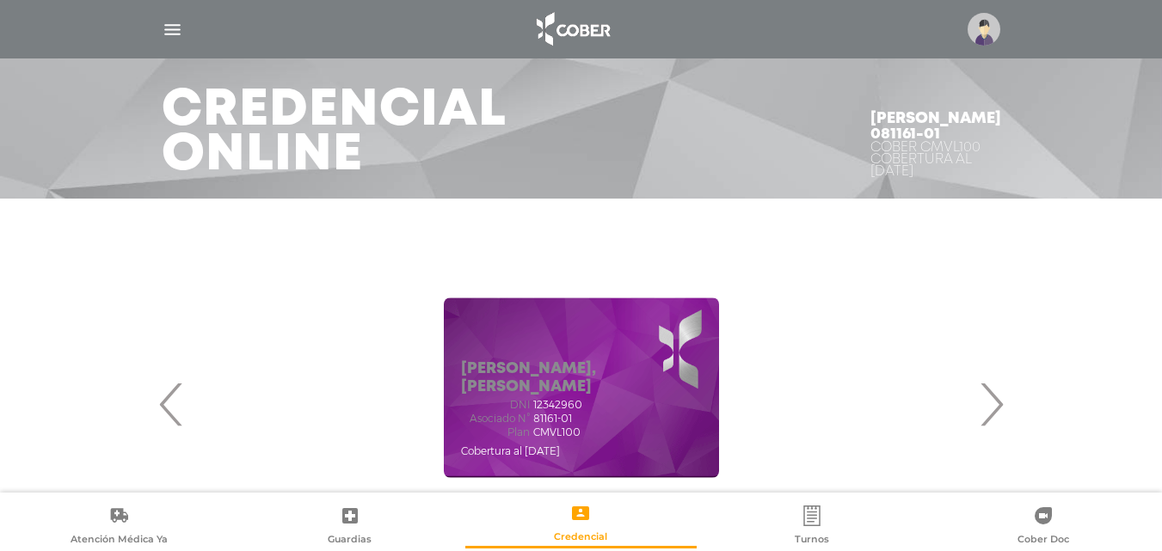
scroll to position [69, 0]
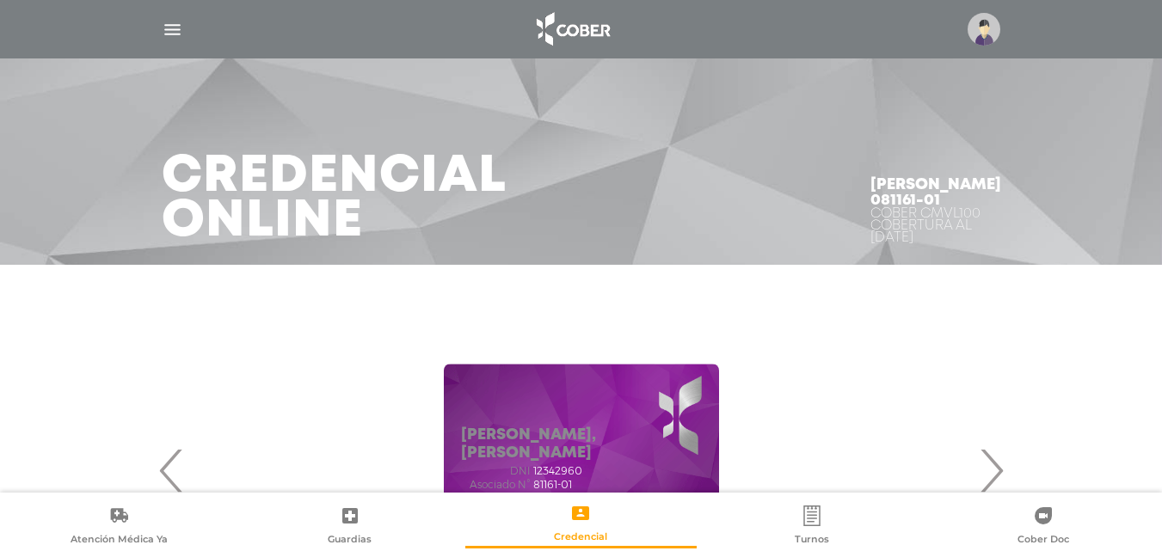
scroll to position [69, 0]
